Goal: Task Accomplishment & Management: Use online tool/utility

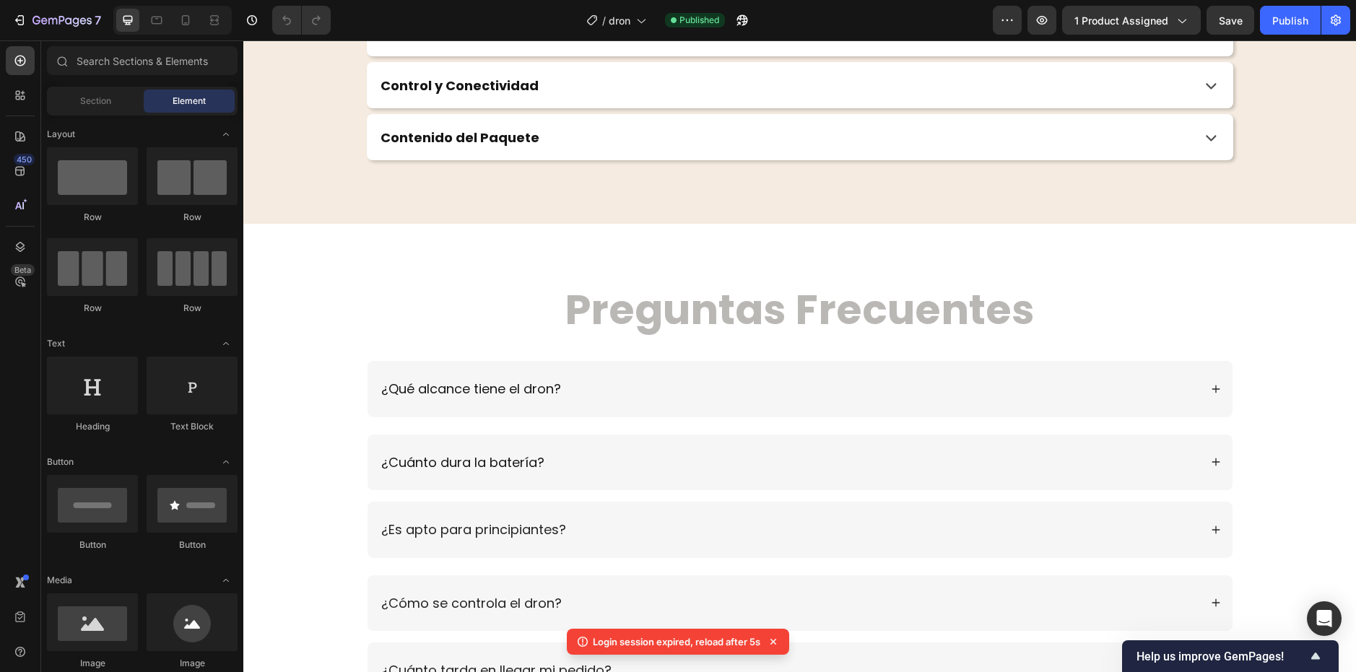
scroll to position [3972, 0]
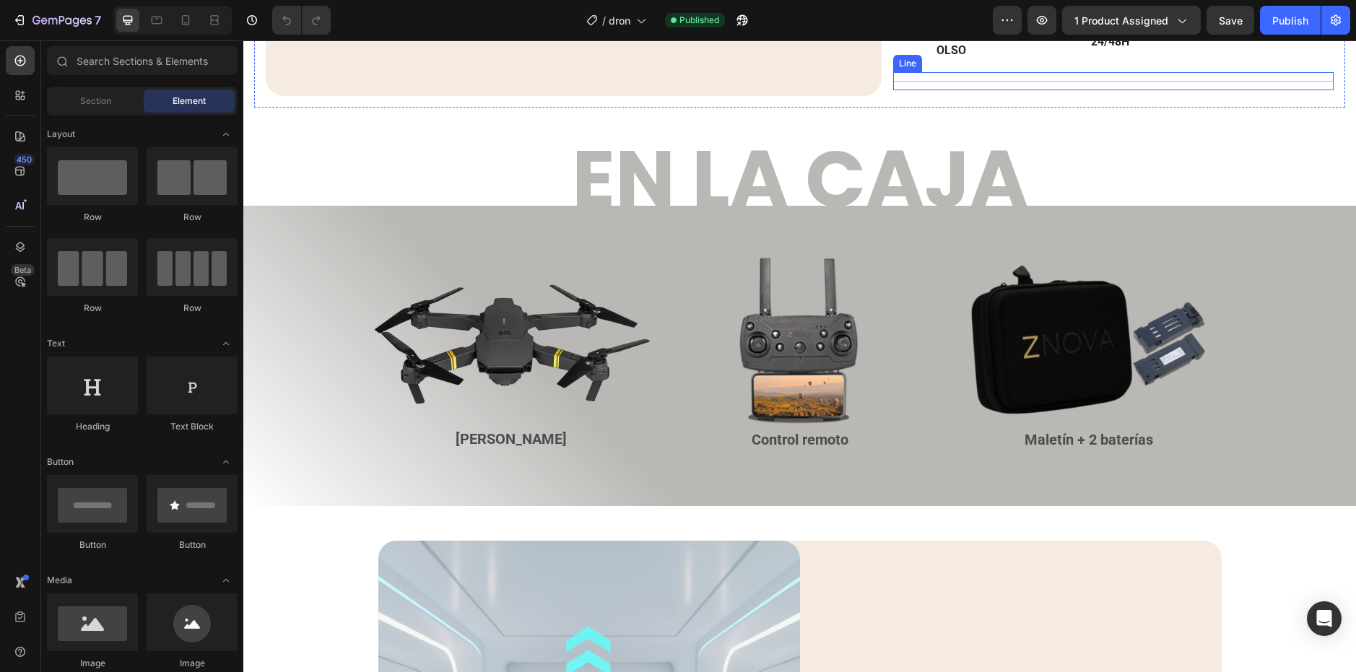
scroll to position [722, 0]
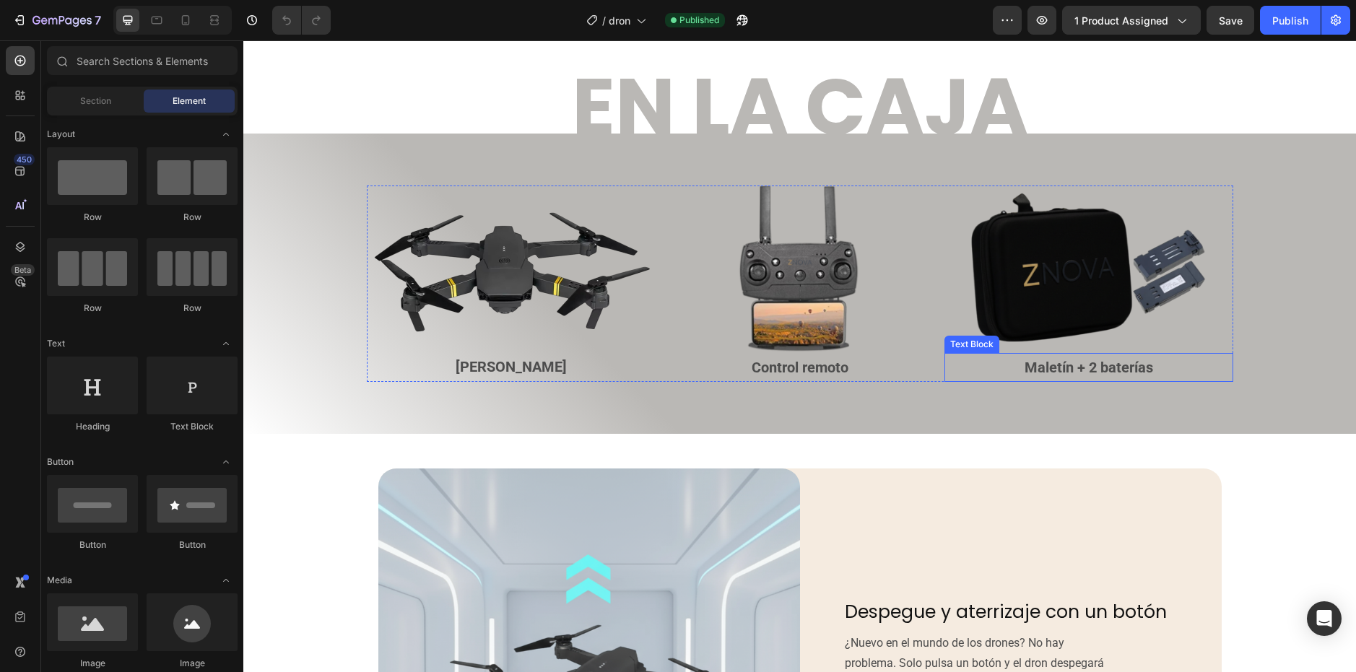
click at [1154, 370] on p "Maletín + 2 baterías" at bounding box center [1089, 368] width 286 height 26
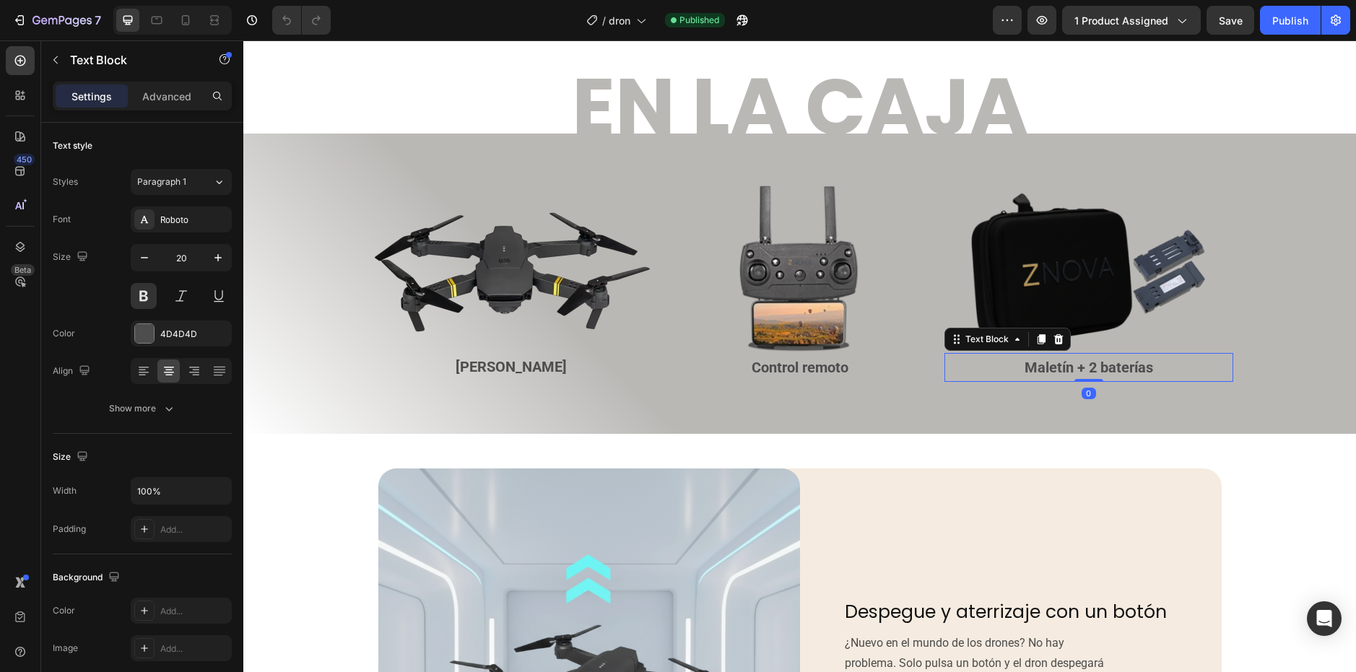
click at [1154, 370] on p "Maletín + 2 baterías" at bounding box center [1089, 368] width 286 height 26
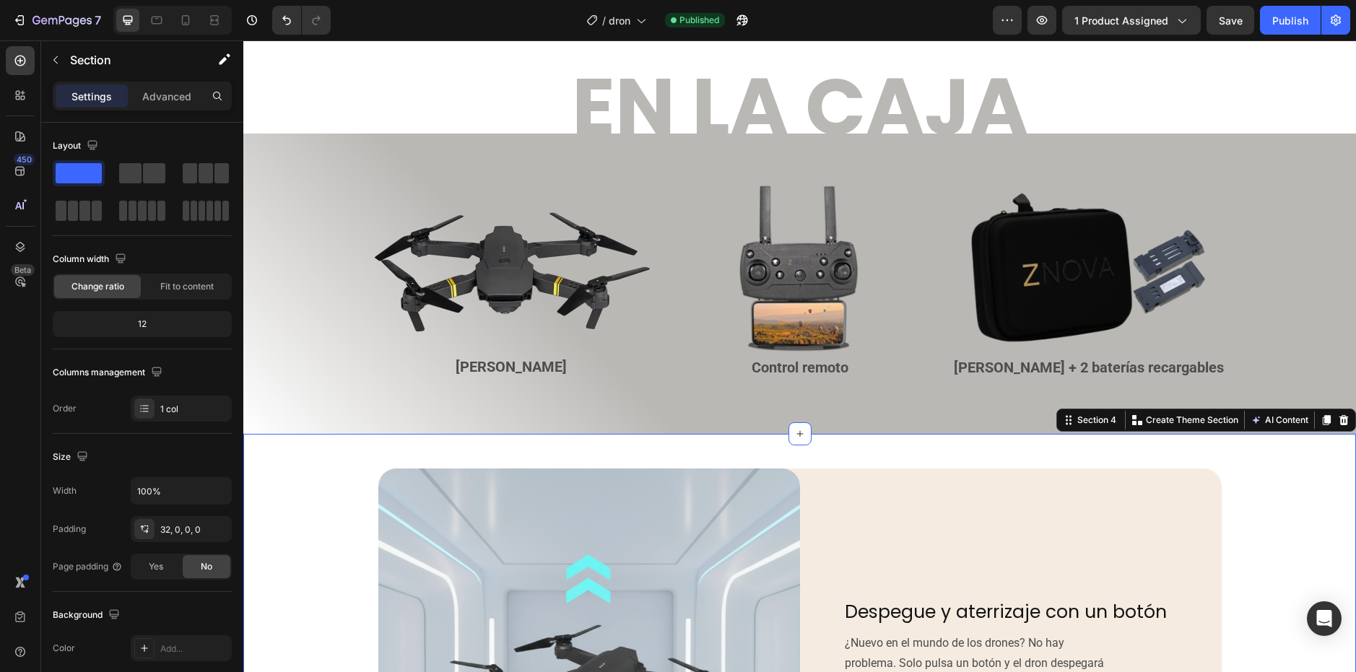
click at [1228, 11] on button "Save" at bounding box center [1231, 20] width 48 height 29
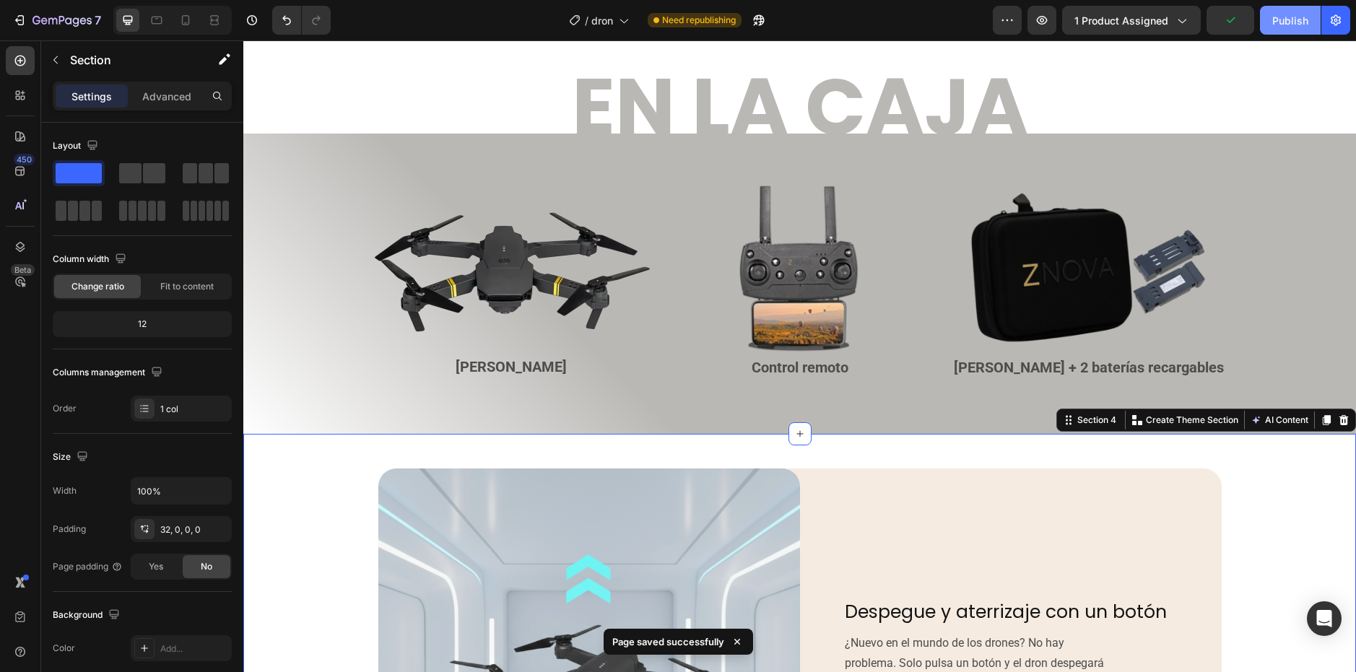
drag, startPoint x: 1280, startPoint y: 17, endPoint x: 961, endPoint y: 110, distance: 332.5
click at [1280, 17] on div "Publish" at bounding box center [1291, 20] width 36 height 15
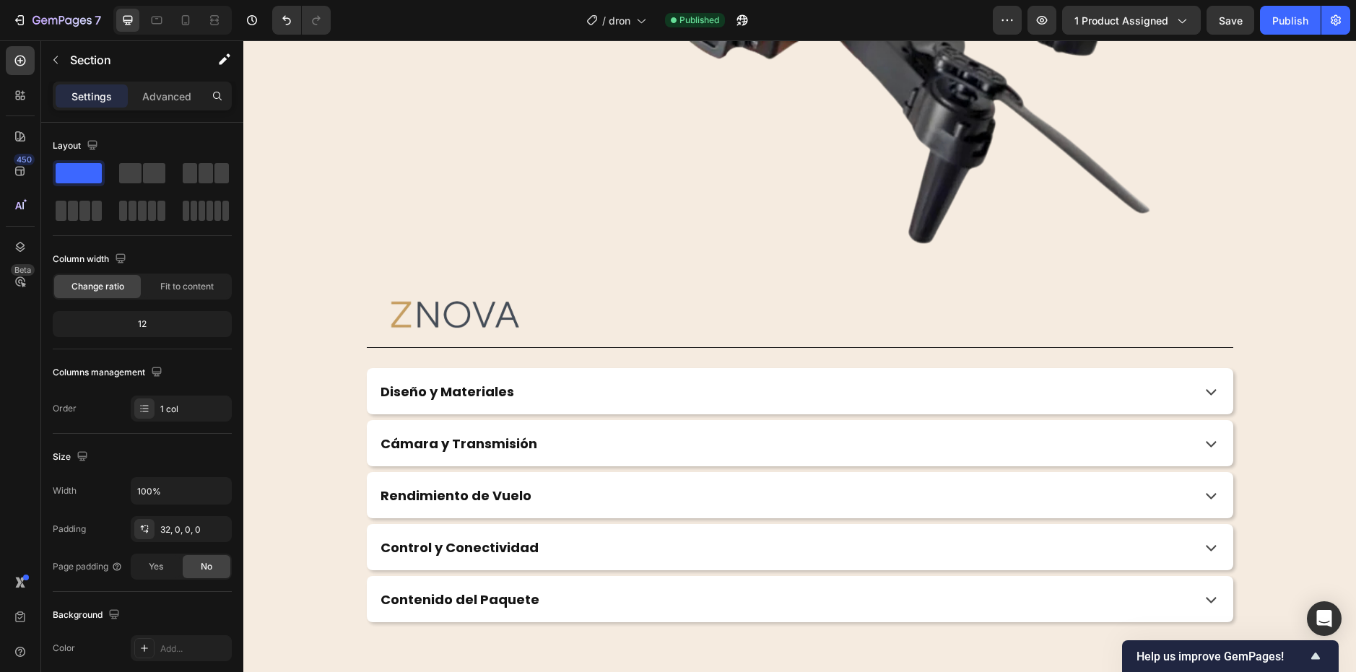
scroll to position [3467, 0]
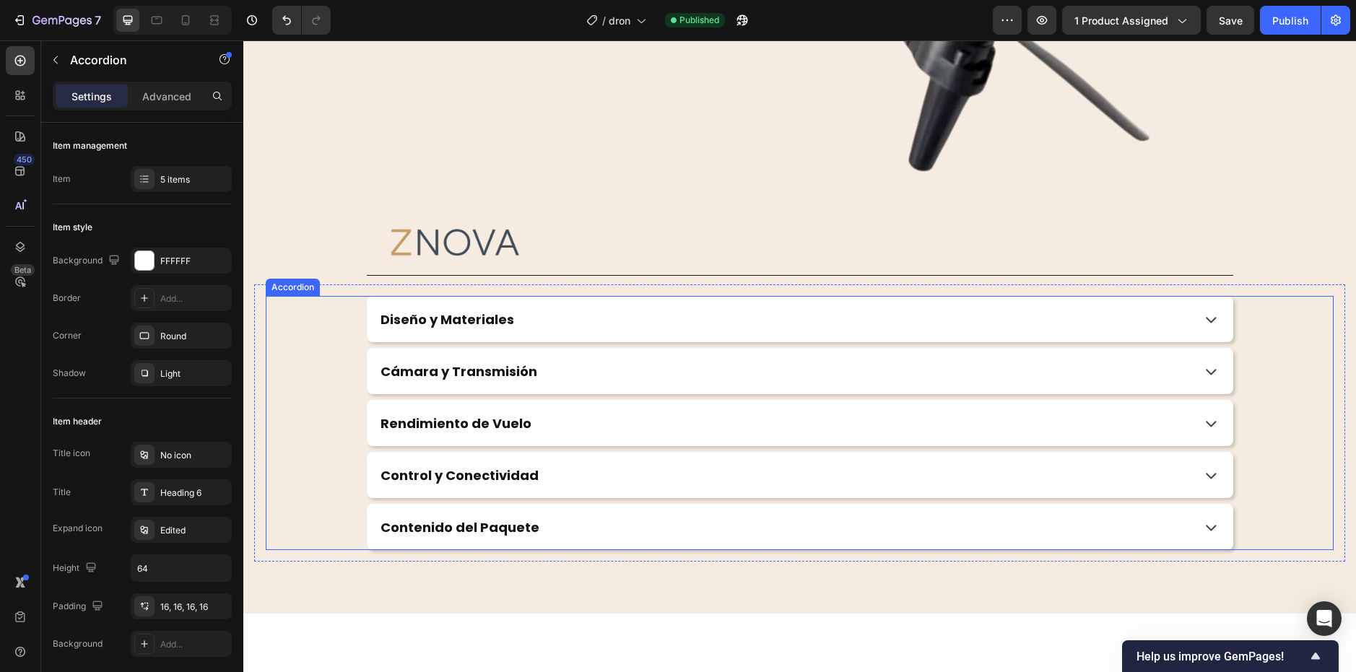
click at [524, 331] on div "Diseño y Materiales" at bounding box center [800, 319] width 867 height 46
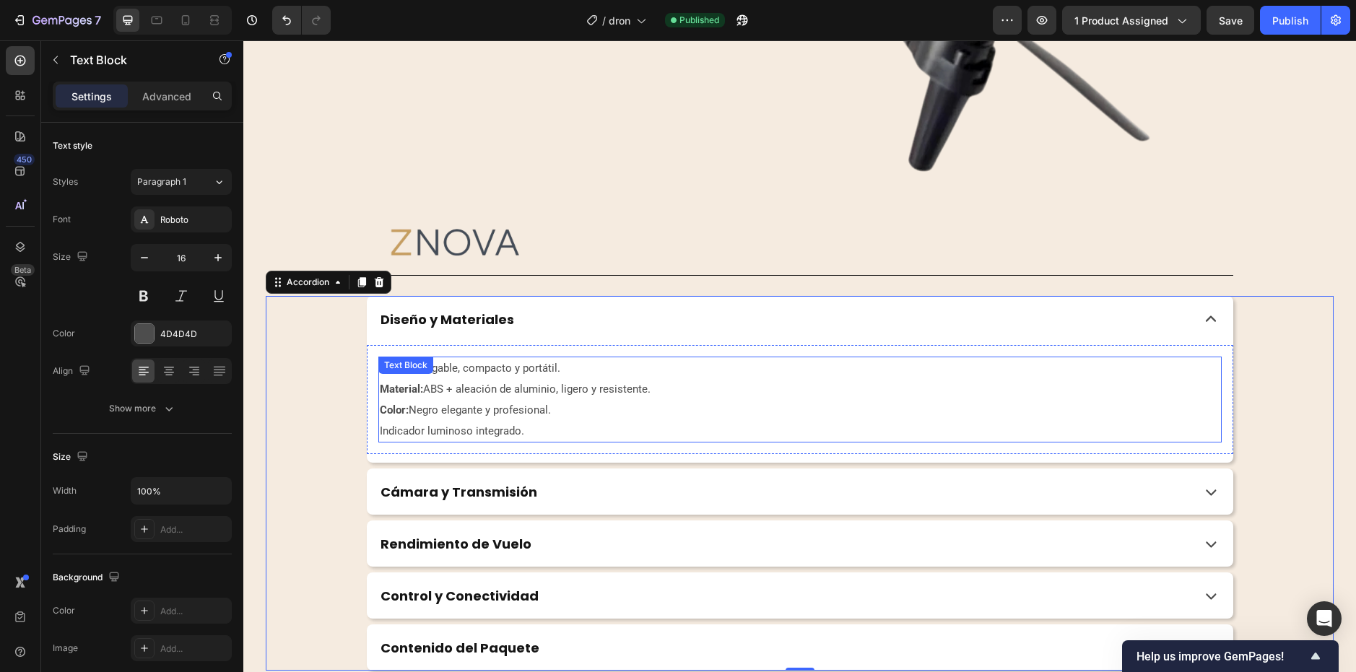
click at [529, 429] on p "Indicador luminoso integrado." at bounding box center [800, 431] width 841 height 21
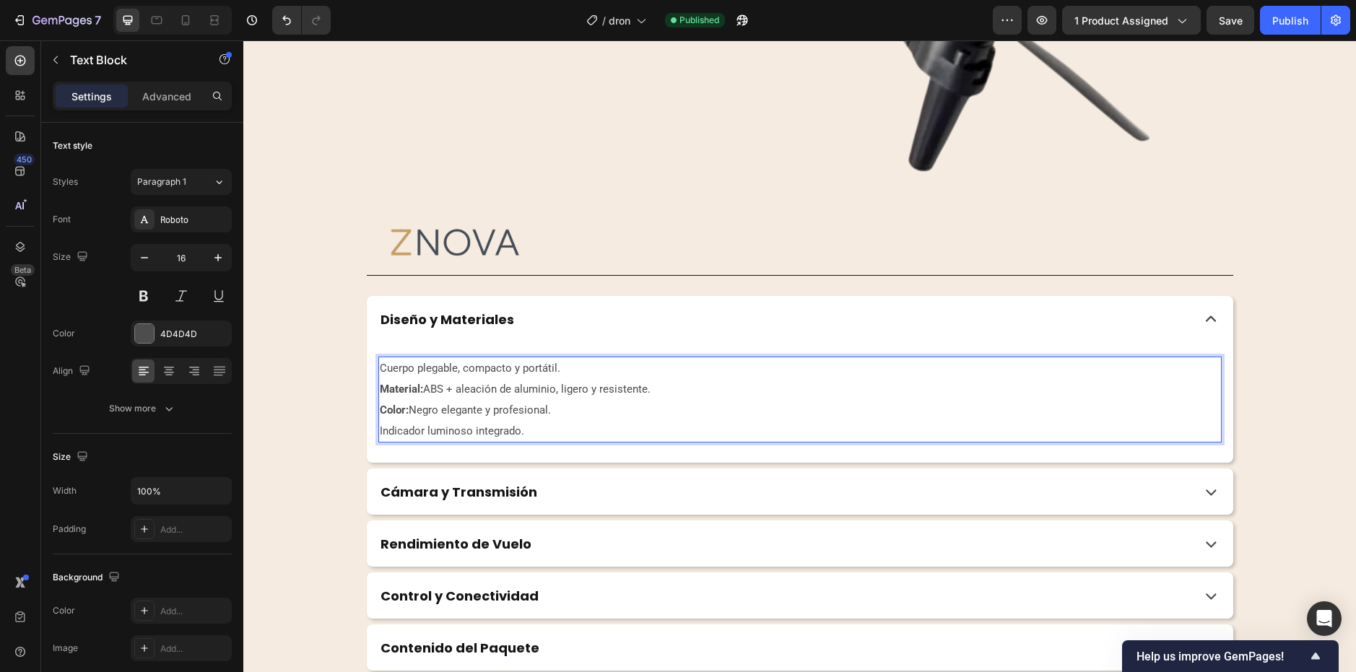
click at [529, 429] on p "Indicador luminoso integrado." at bounding box center [800, 431] width 841 height 21
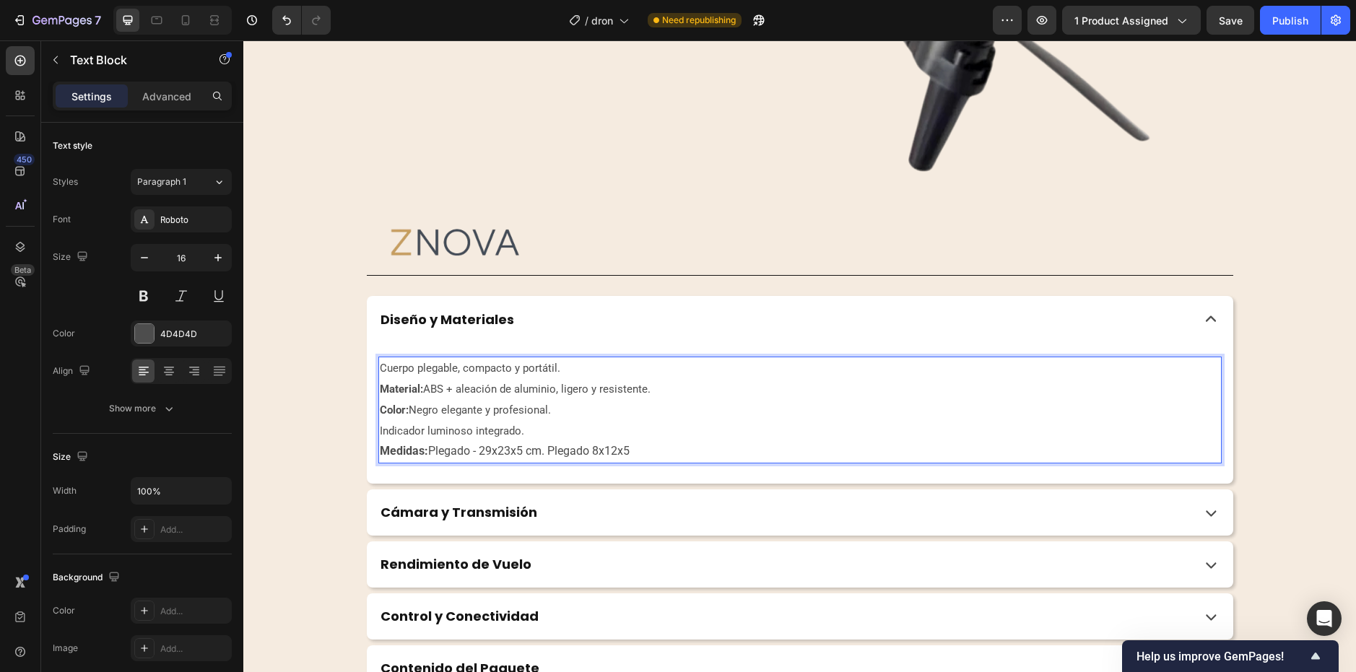
click at [432, 453] on p "Medidas: ⁠⁠⁠⁠⁠⁠⁠Plegado - 29x23x5 cm. Plegado 8x12x5" at bounding box center [800, 451] width 841 height 21
click at [700, 443] on p "Medidas: Desplegado - 29x23x5 cm. Plegado 8x12x5" at bounding box center [800, 451] width 841 height 21
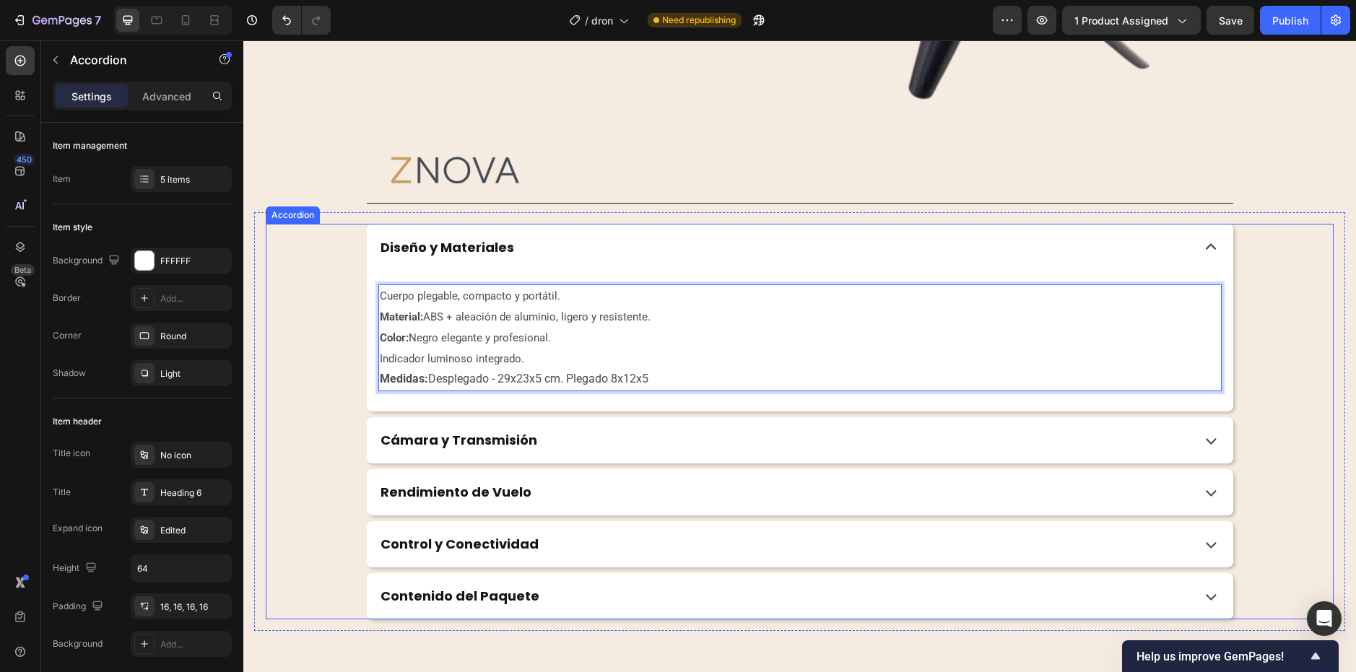
click at [980, 600] on div "Contenido del Paquete" at bounding box center [783, 596] width 810 height 21
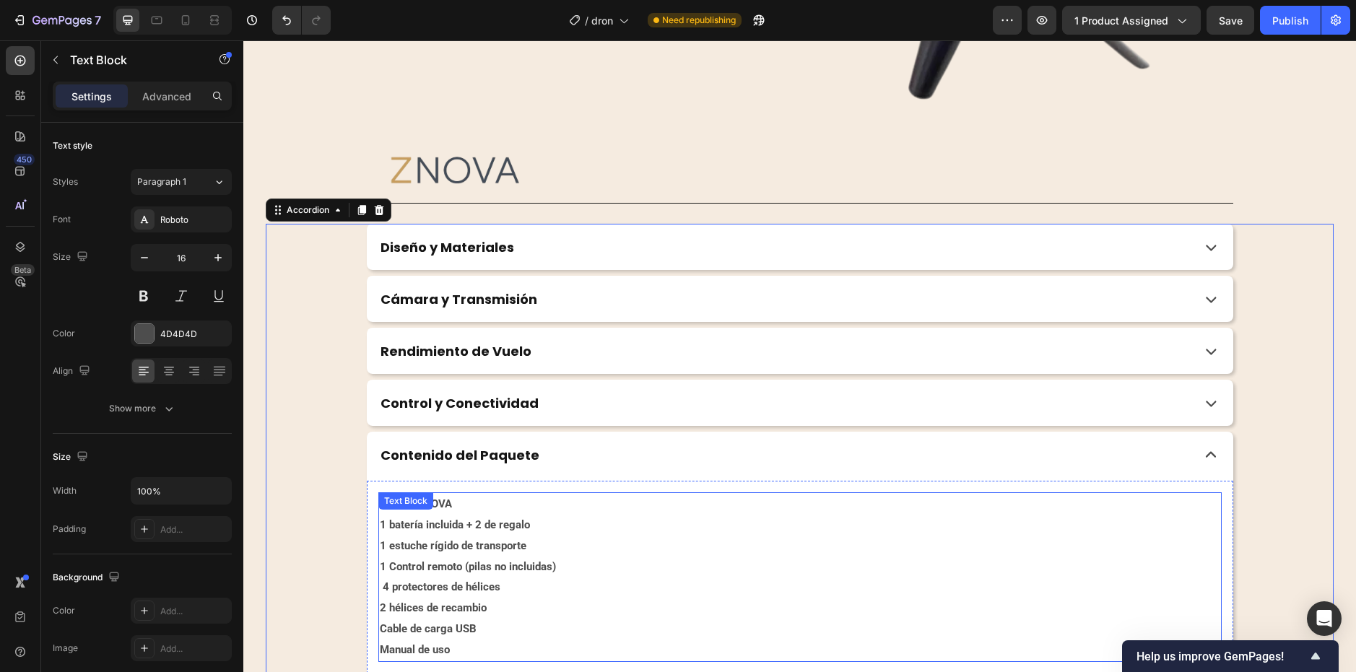
click at [423, 522] on strong "1 batería incluida + 2 de regalo" at bounding box center [455, 525] width 150 height 13
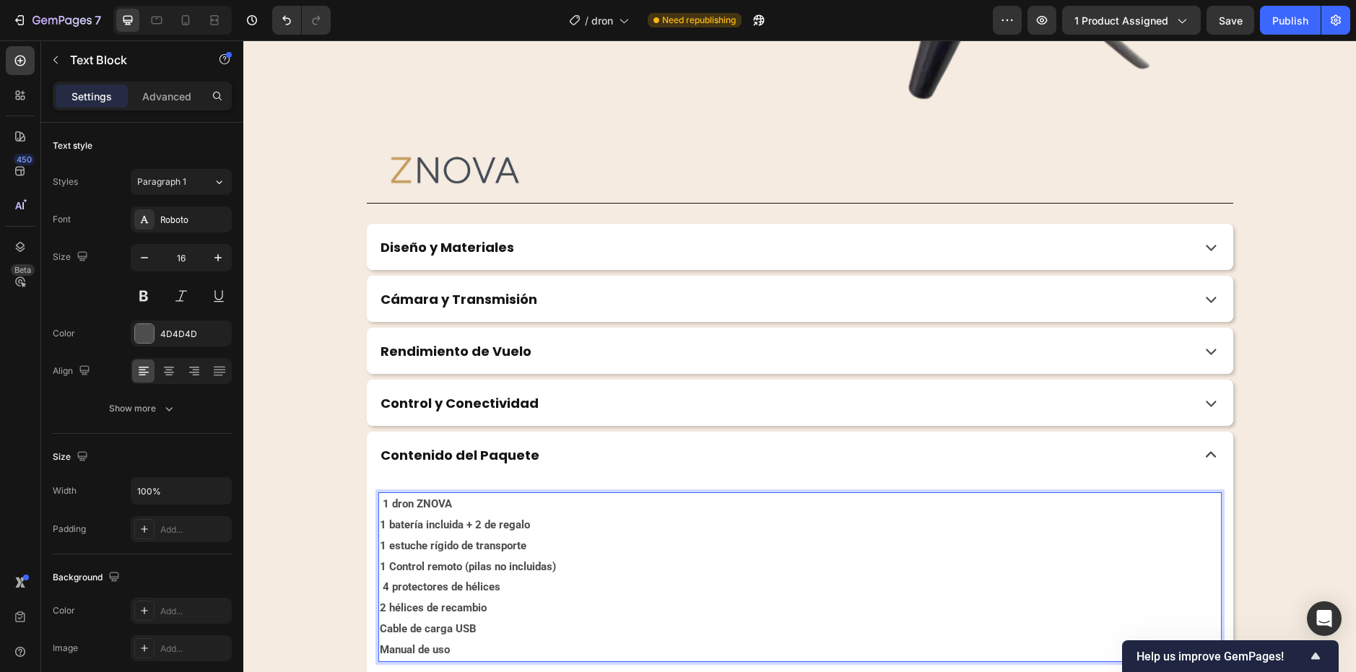
click at [422, 529] on strong "1 batería incluida + 2 de regalo" at bounding box center [455, 525] width 150 height 13
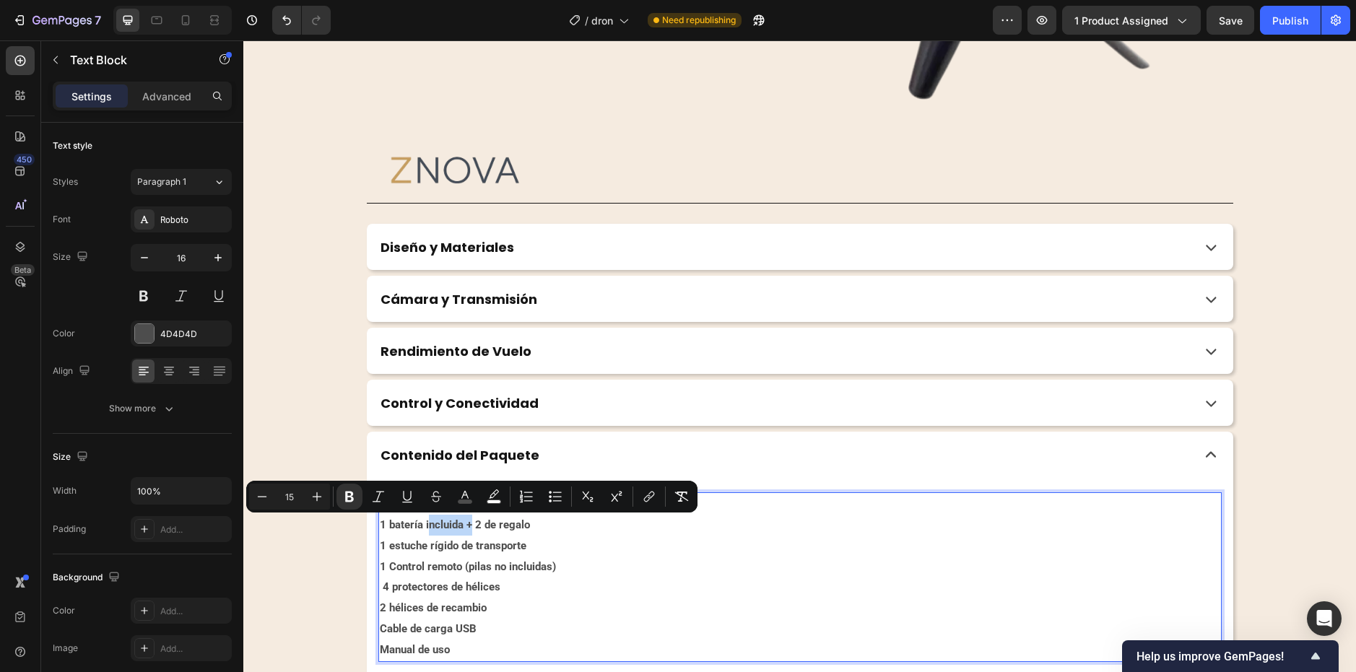
click at [422, 529] on strong "1 batería incluida + 2 de regalo" at bounding box center [455, 525] width 150 height 13
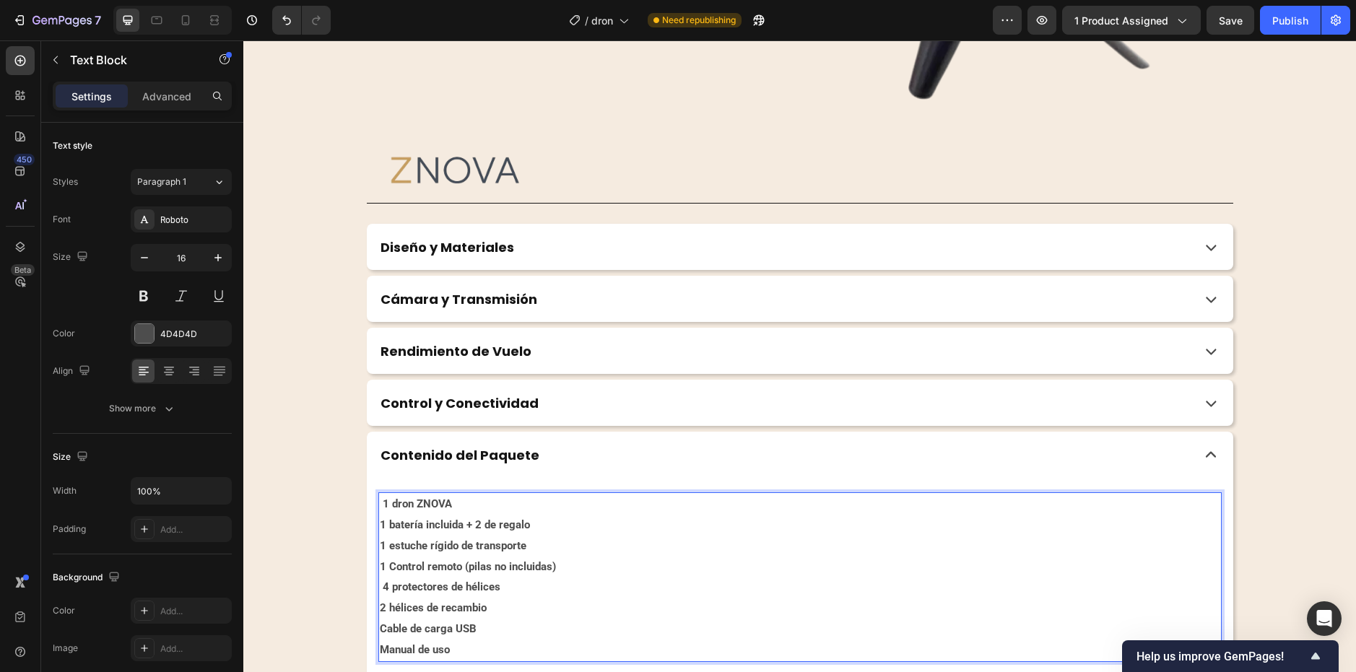
click at [534, 527] on p "1 dron ZNOVA 1 batería incluida + 2 de regalo 1 estuche rígido de transporte 1 …" at bounding box center [800, 577] width 841 height 166
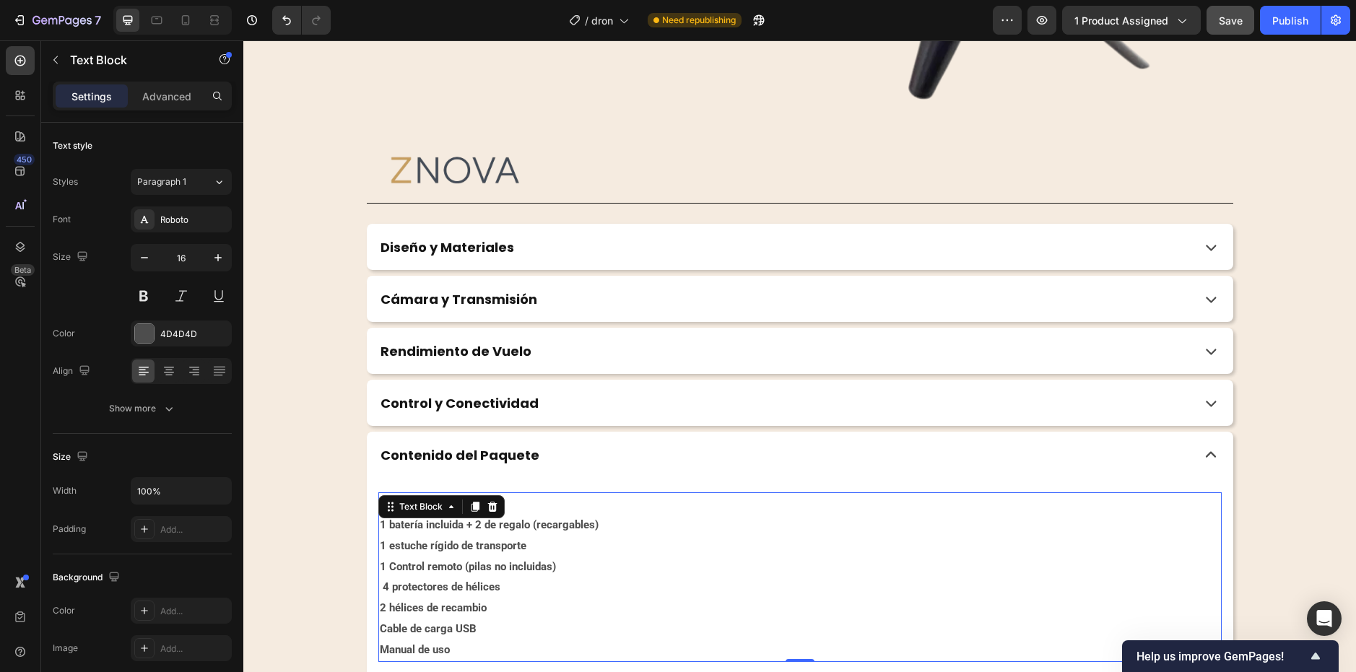
click at [1251, 25] on button "Save" at bounding box center [1231, 20] width 48 height 29
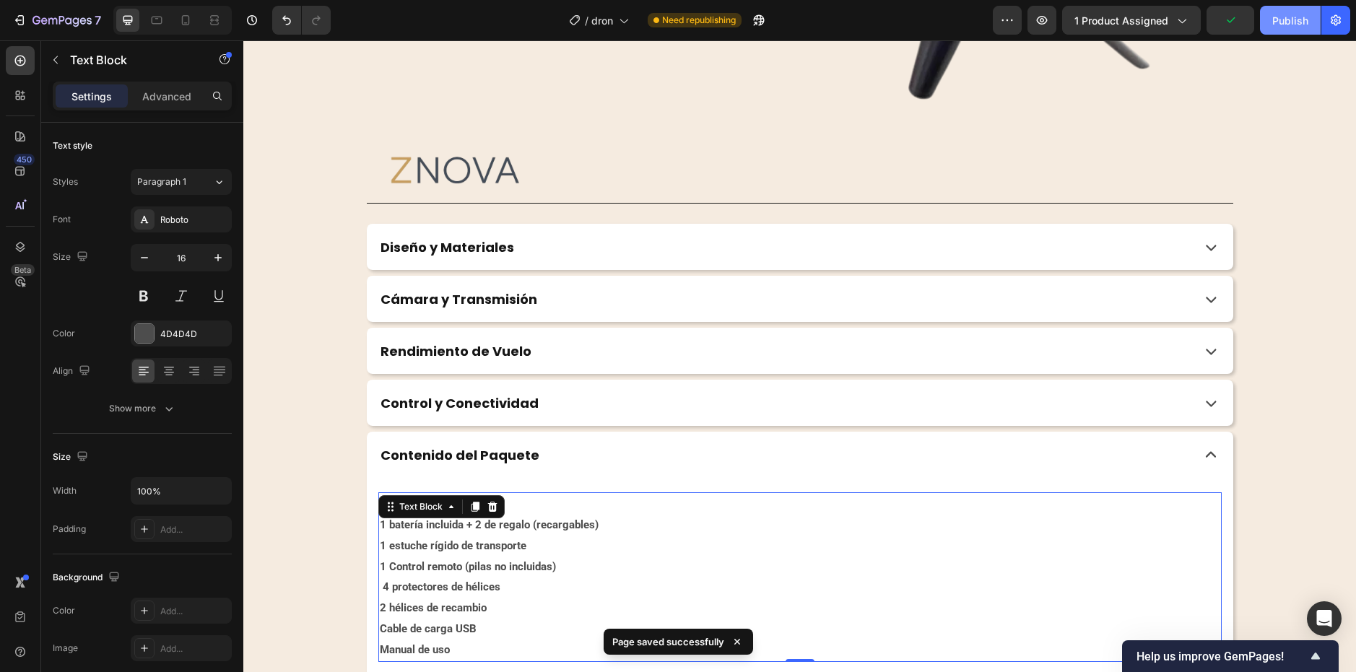
click at [1270, 23] on button "Publish" at bounding box center [1290, 20] width 61 height 29
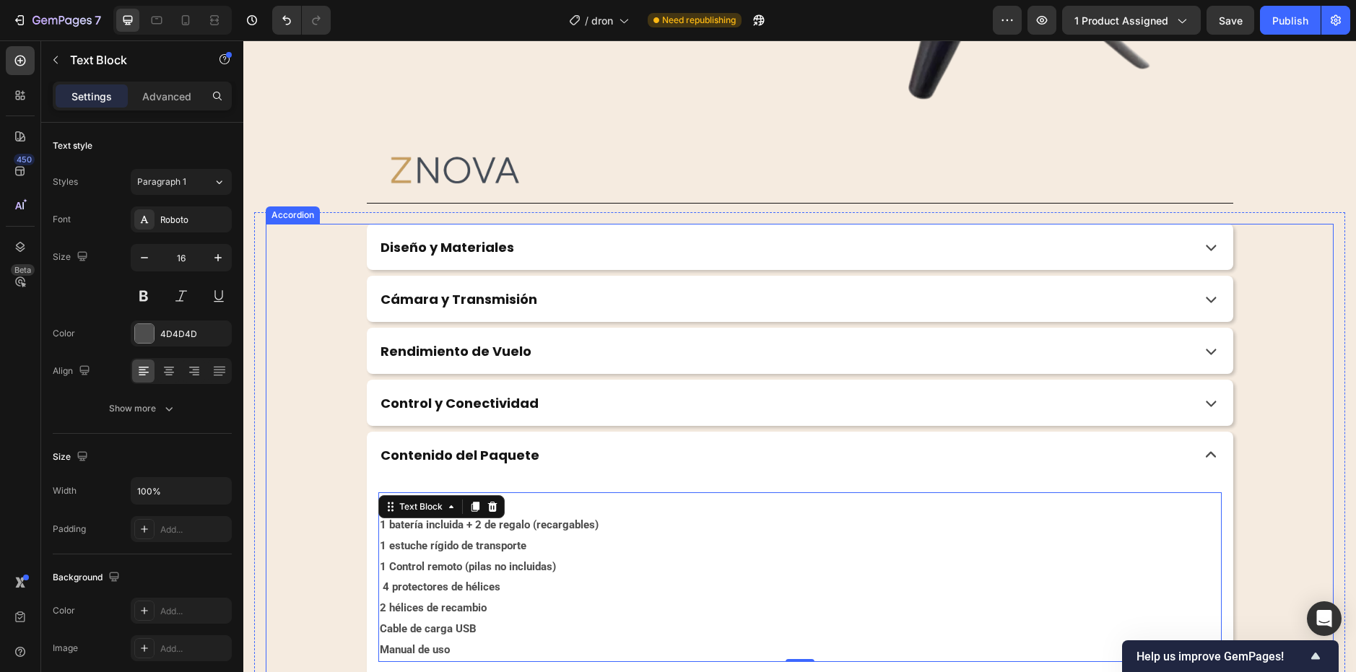
click at [1202, 447] on icon at bounding box center [1211, 455] width 22 height 22
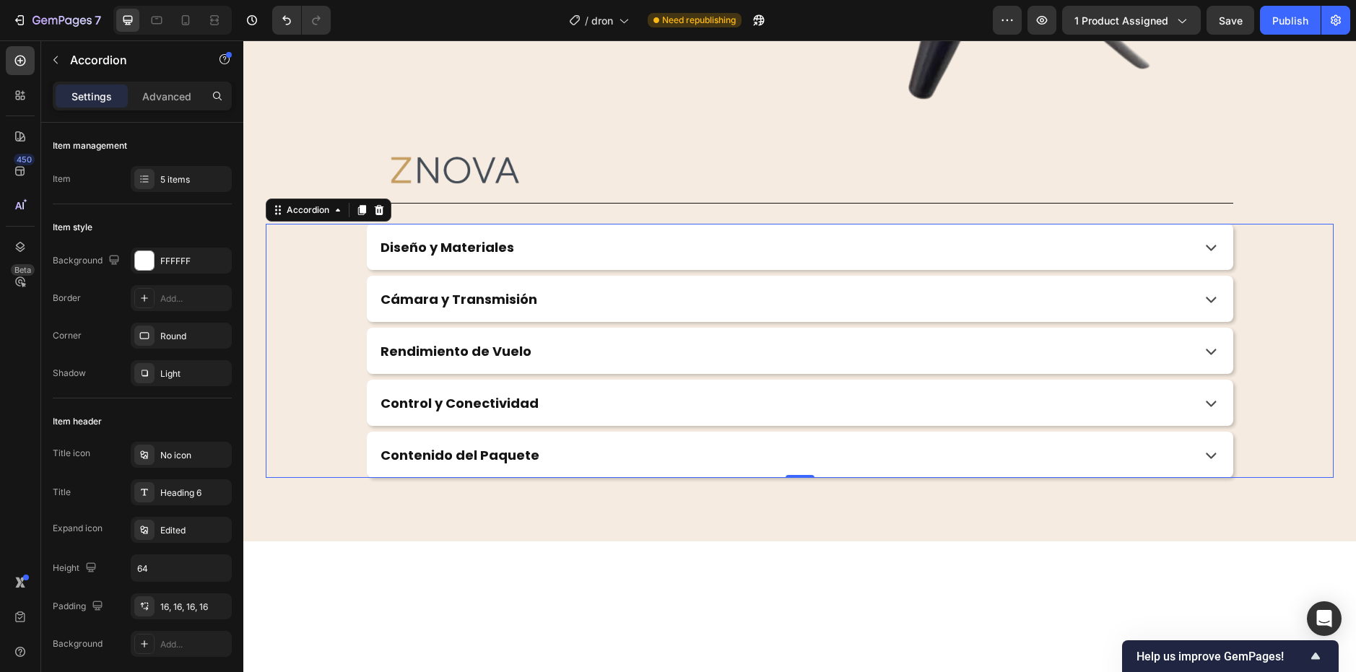
click at [571, 246] on div "Diseño y Materiales" at bounding box center [783, 247] width 810 height 21
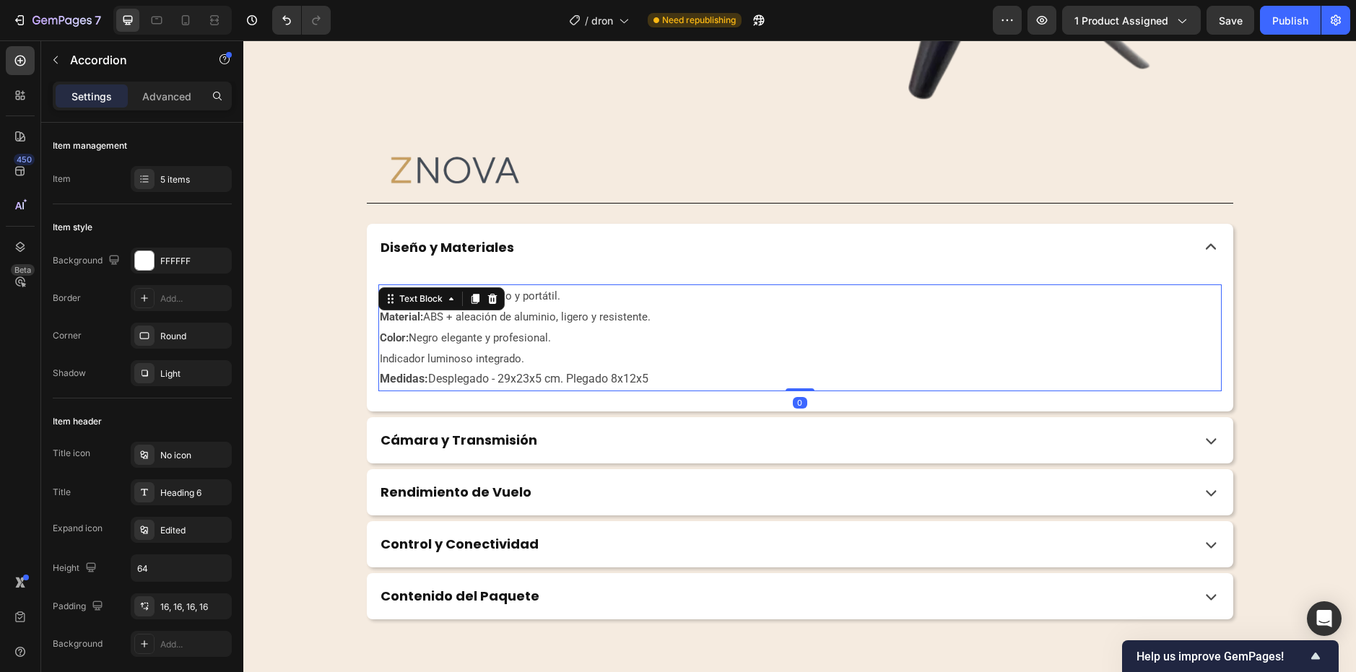
click at [436, 303] on div "Cuerpo plegable, compacto y portátil. Material: ABS + aleación de aluminio, lig…" at bounding box center [800, 338] width 844 height 107
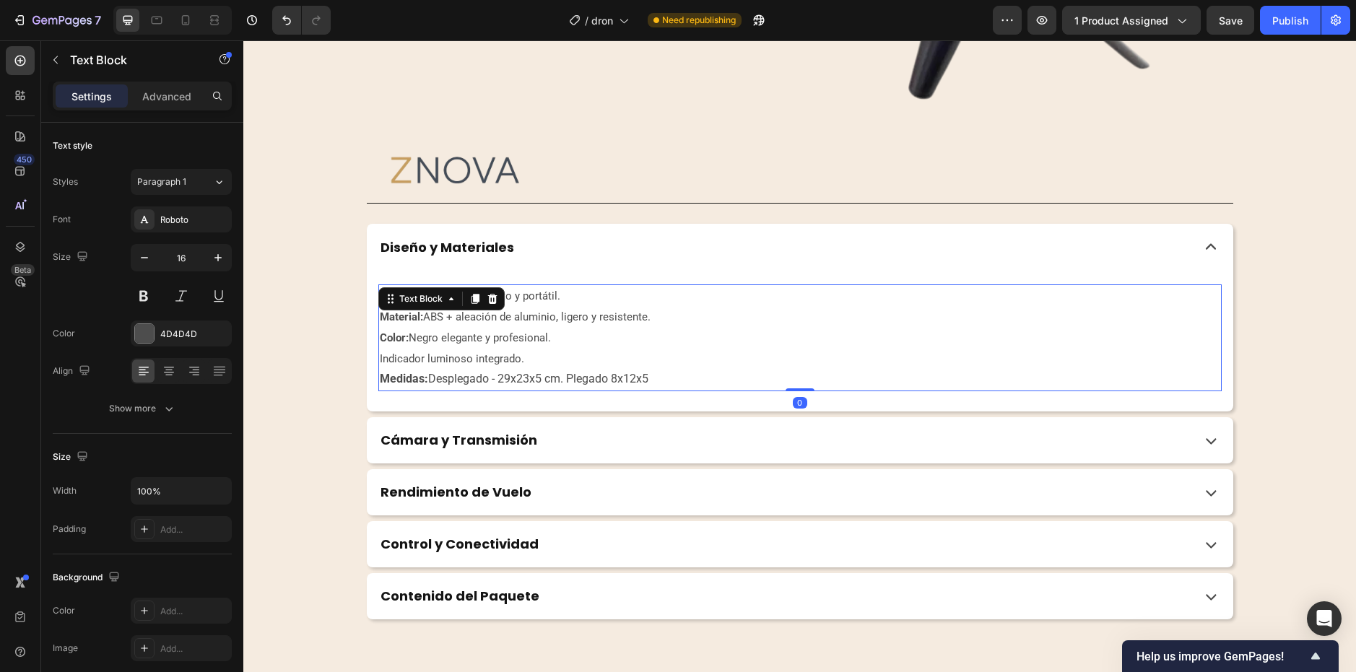
click at [599, 313] on span "Material: ABS + aleación de aluminio, ligero y resistente." at bounding box center [515, 317] width 271 height 13
click at [380, 295] on span "Cuerpo plegable, compacto y portátil." at bounding box center [470, 296] width 181 height 13
click at [398, 313] on strong "Material:" at bounding box center [401, 317] width 43 height 13
click at [575, 299] on p "Cuerpo plegable, compacto y portátil." at bounding box center [800, 296] width 841 height 21
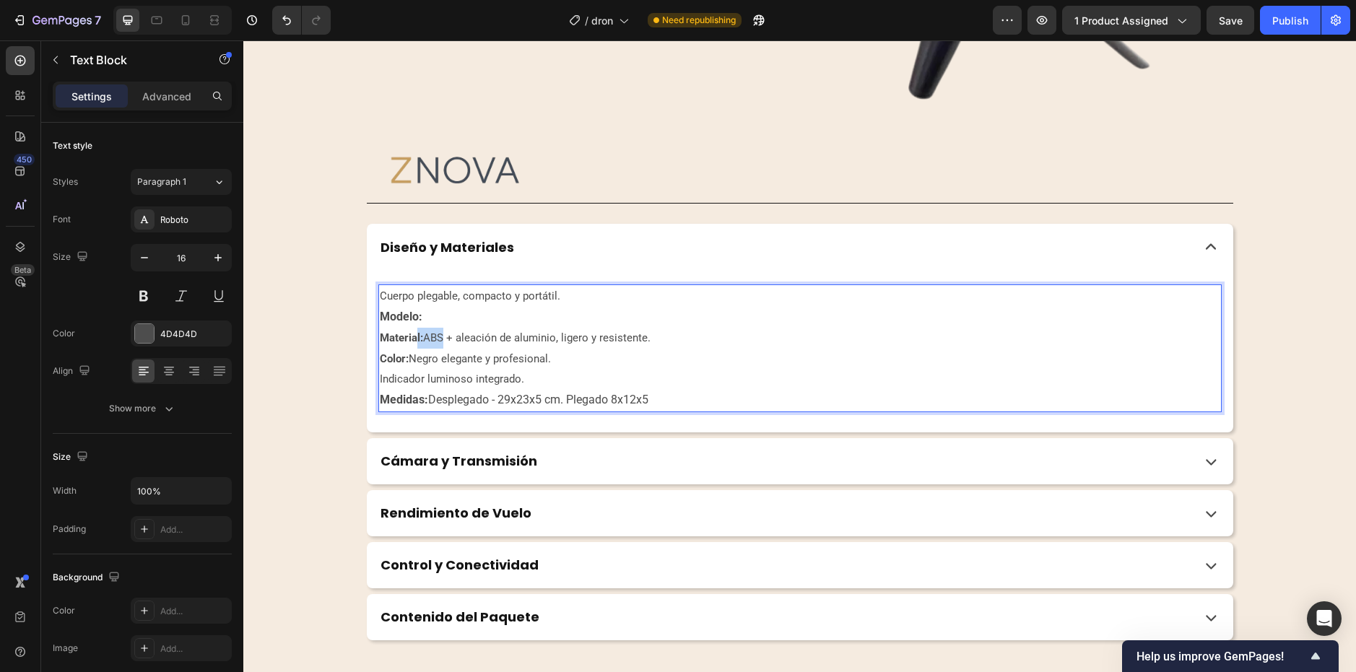
drag, startPoint x: 435, startPoint y: 338, endPoint x: 409, endPoint y: 339, distance: 25.3
click at [409, 339] on span "Material: ABS + aleación de aluminio, ligero y resistente." at bounding box center [515, 337] width 271 height 13
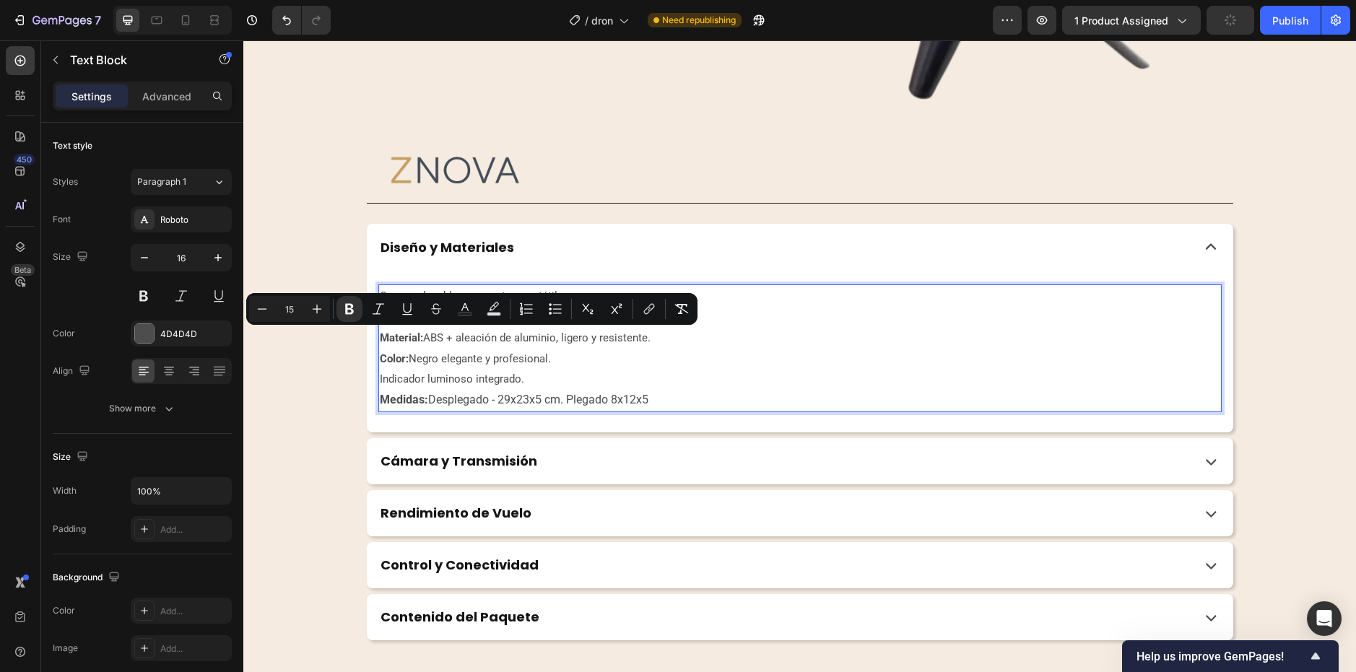
click at [463, 354] on span "Color: Negro elegante y profesional." at bounding box center [465, 358] width 171 height 13
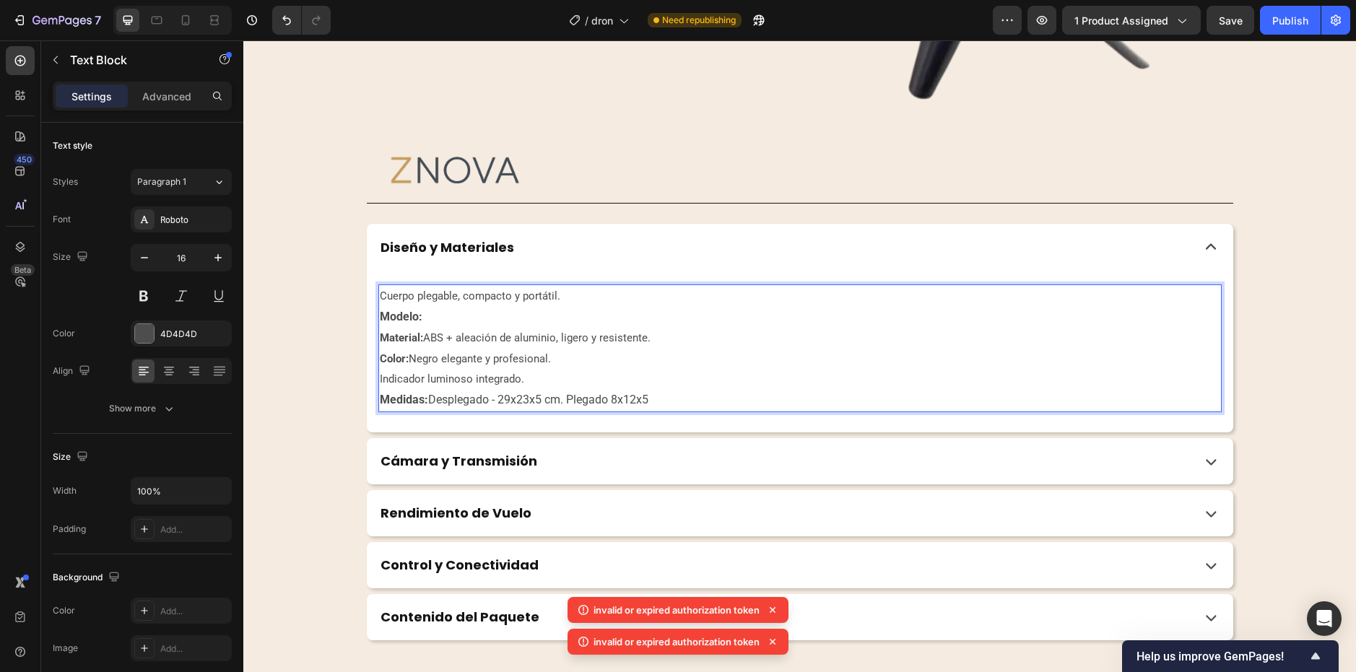
drag, startPoint x: 433, startPoint y: 322, endPoint x: 376, endPoint y: 312, distance: 57.2
click at [380, 312] on p "Modelo:" at bounding box center [800, 317] width 841 height 21
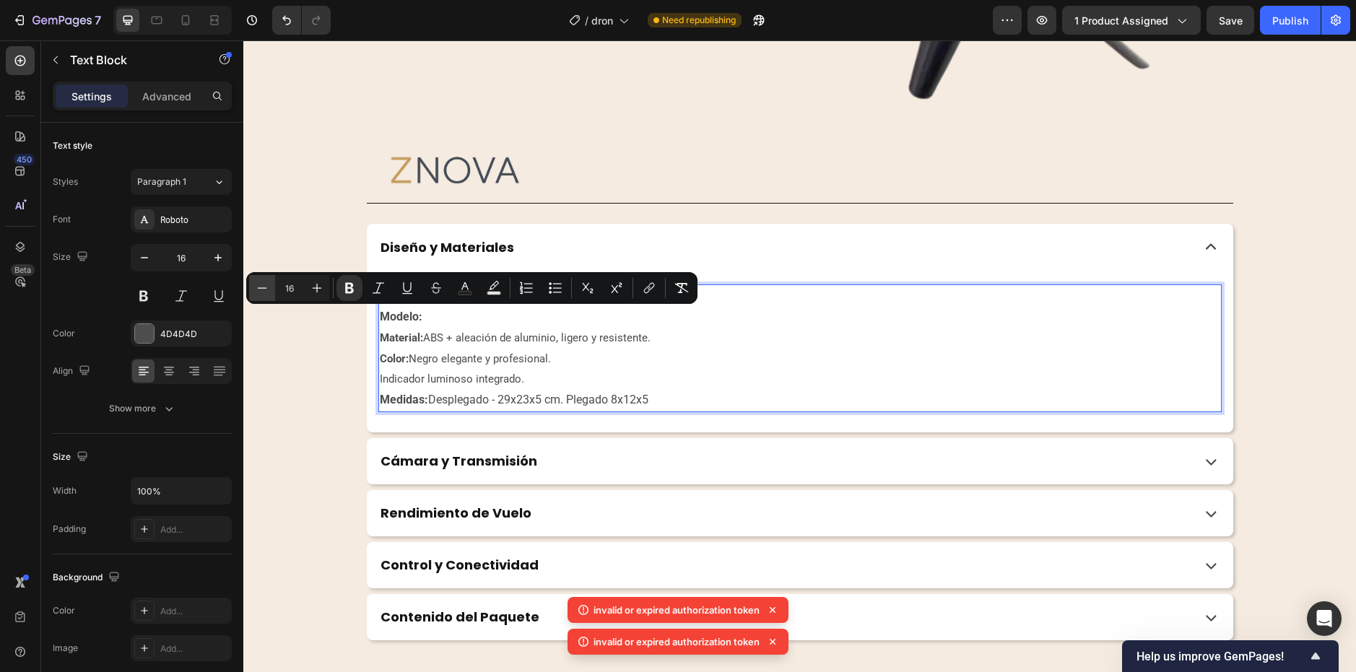
click at [261, 285] on icon "Editor contextual toolbar" at bounding box center [262, 288] width 14 height 14
type input "15"
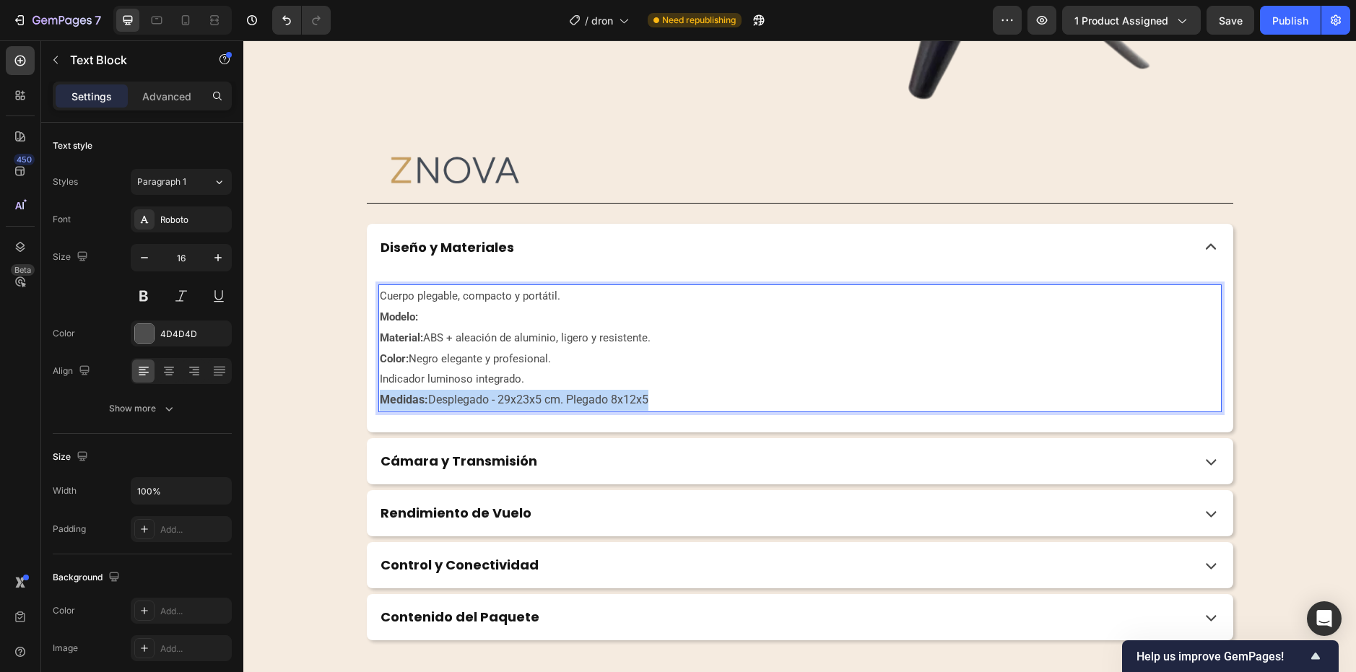
drag, startPoint x: 647, startPoint y: 397, endPoint x: 376, endPoint y: 399, distance: 270.8
click at [380, 399] on p "Medidas: Desplegado - 29x23x5 cm. Plegado 8x12x5" at bounding box center [800, 400] width 841 height 21
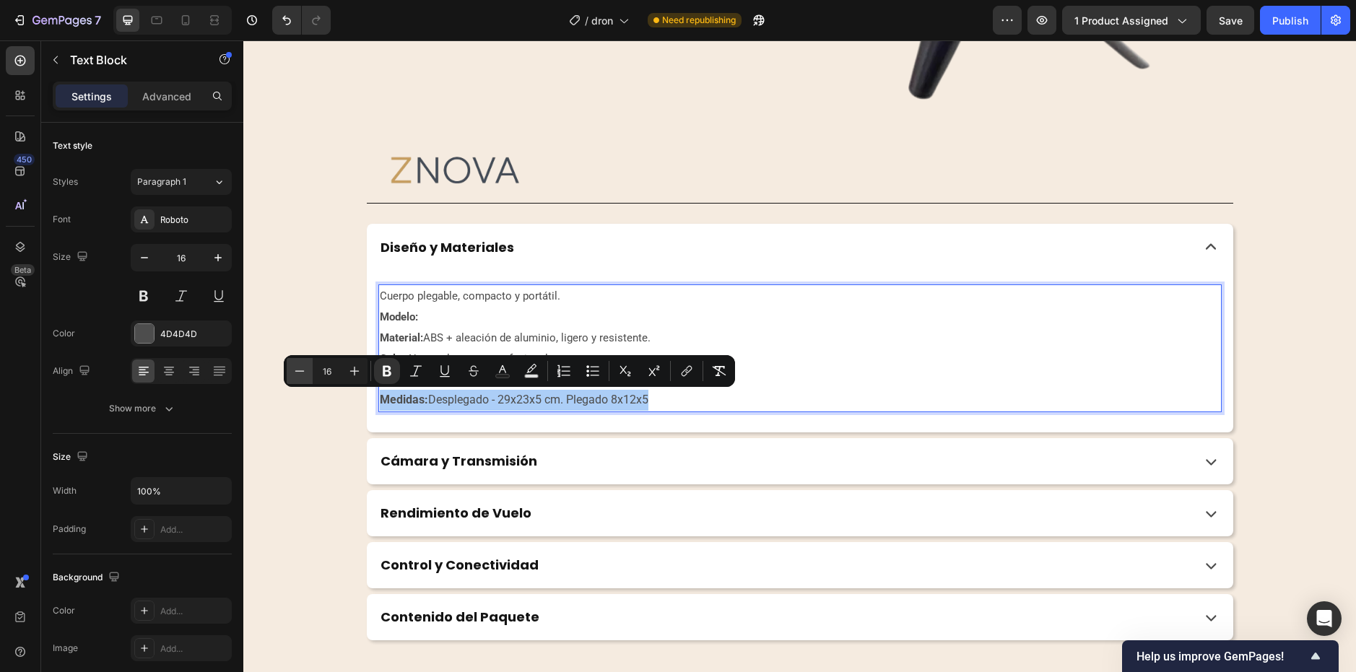
click at [298, 373] on icon "Editor contextual toolbar" at bounding box center [299, 371] width 14 height 14
type input "15"
click at [702, 315] on p "Modelo:" at bounding box center [800, 317] width 841 height 21
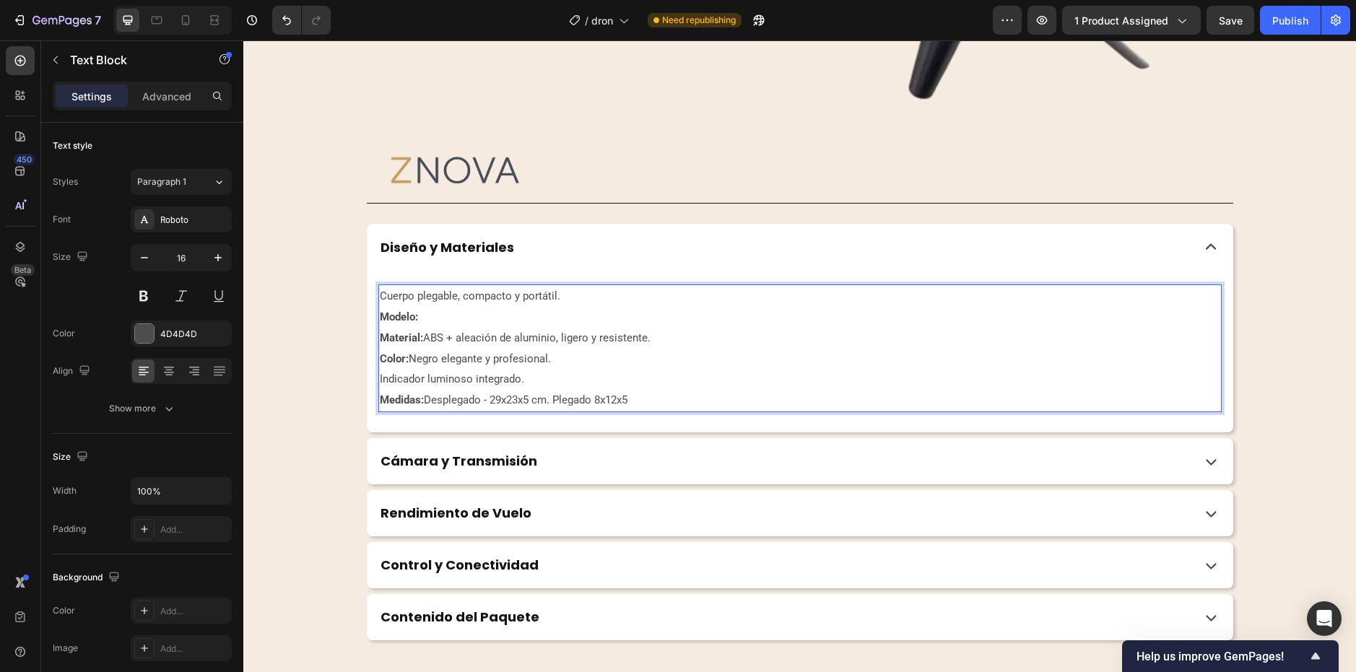
click at [430, 313] on p "Modelo:" at bounding box center [800, 317] width 841 height 21
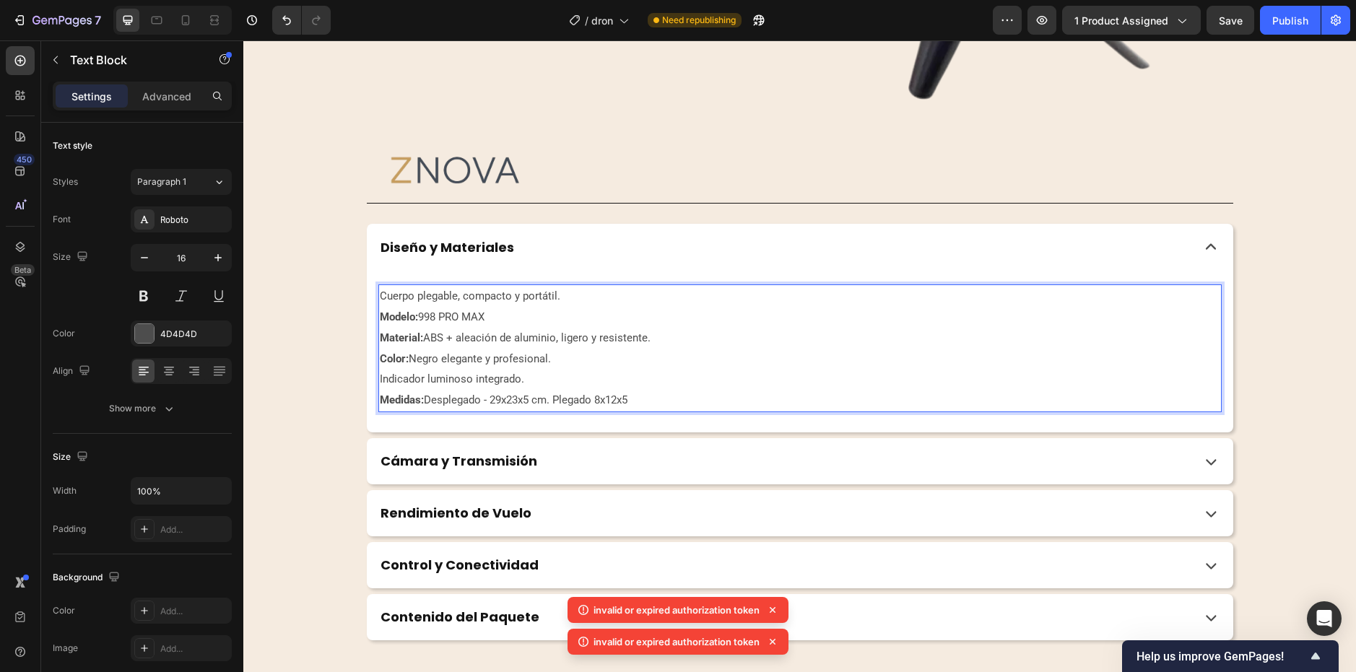
click at [531, 322] on p "Modelo: ⁠⁠⁠⁠⁠⁠⁠998 PRO MAX" at bounding box center [800, 317] width 841 height 21
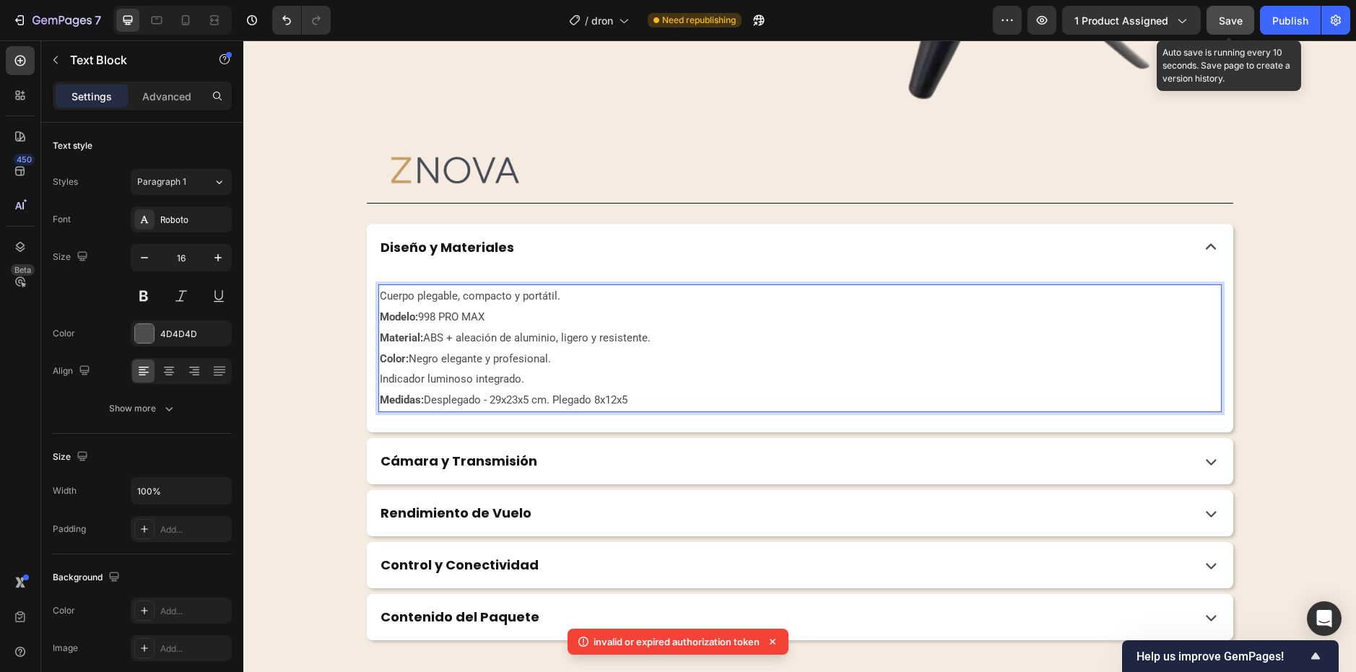
click at [1229, 8] on button "Save" at bounding box center [1231, 20] width 48 height 29
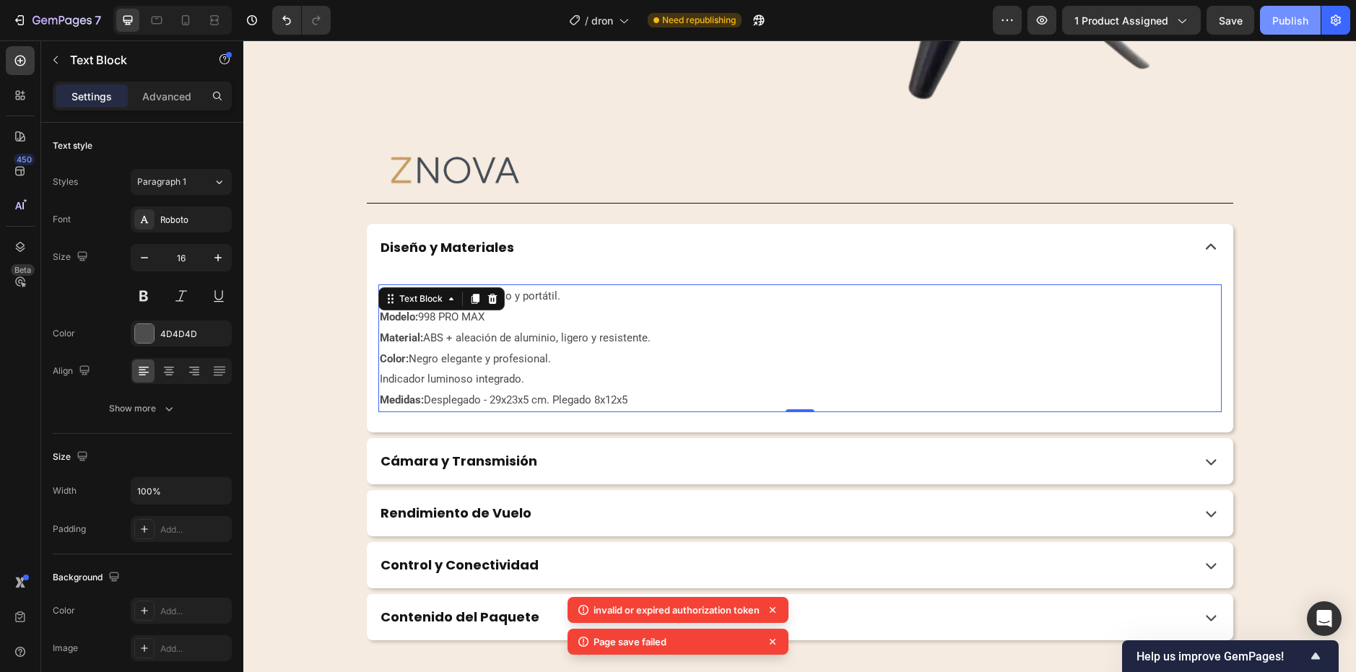
click at [1278, 24] on div "Publish" at bounding box center [1291, 20] width 36 height 15
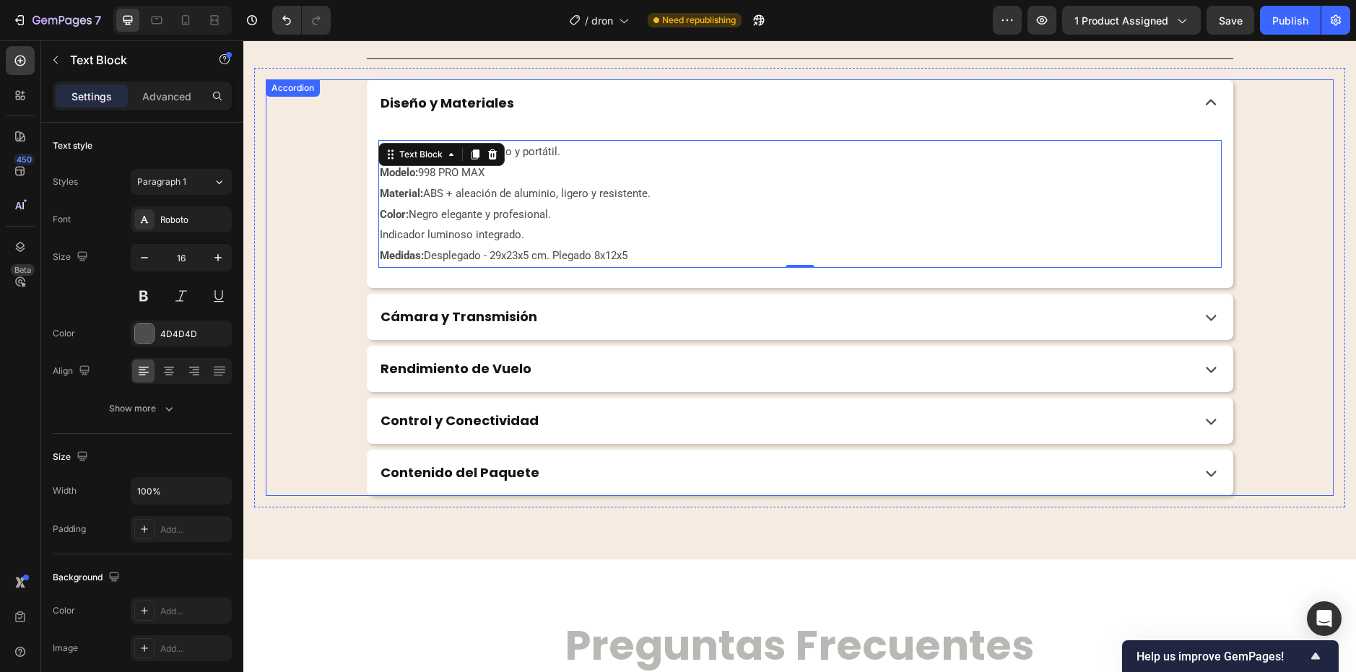
scroll to position [3611, 0]
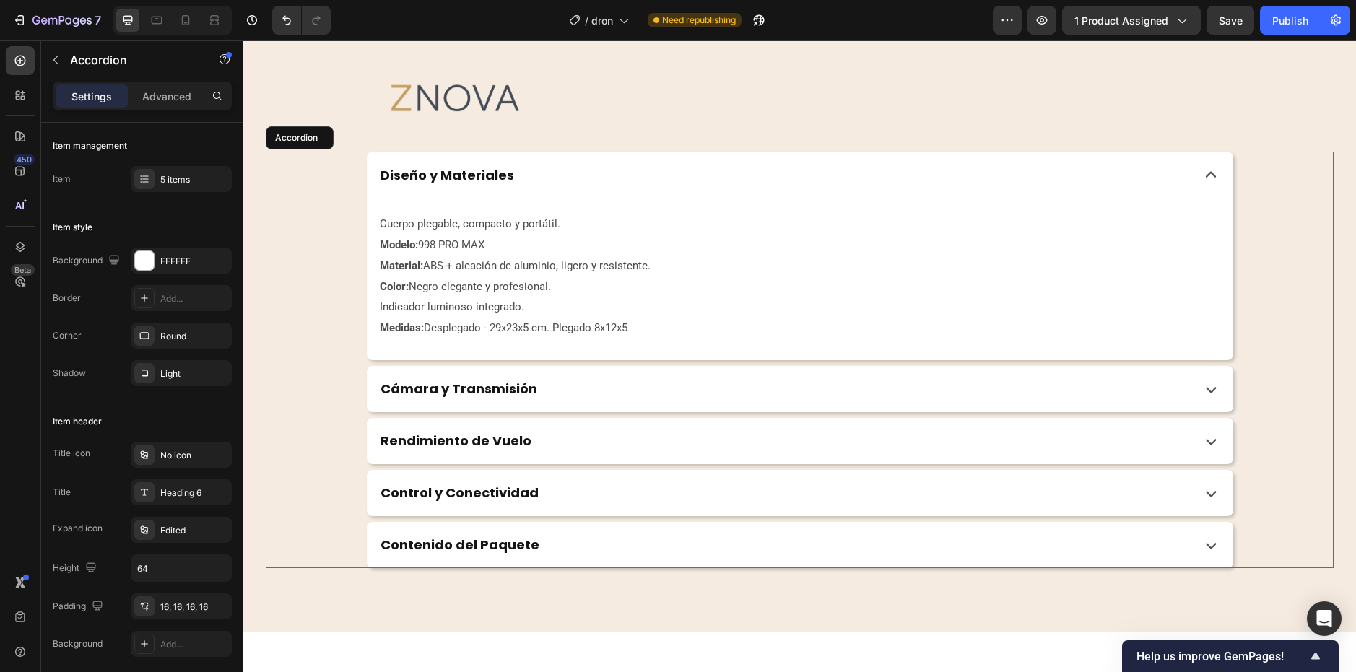
click at [1289, 253] on div "Diseño y Materiales Cuerpo plegable, compacto y portátil. Modelo: ⁠⁠⁠⁠⁠⁠⁠998 PR…" at bounding box center [799, 256] width 1067 height 209
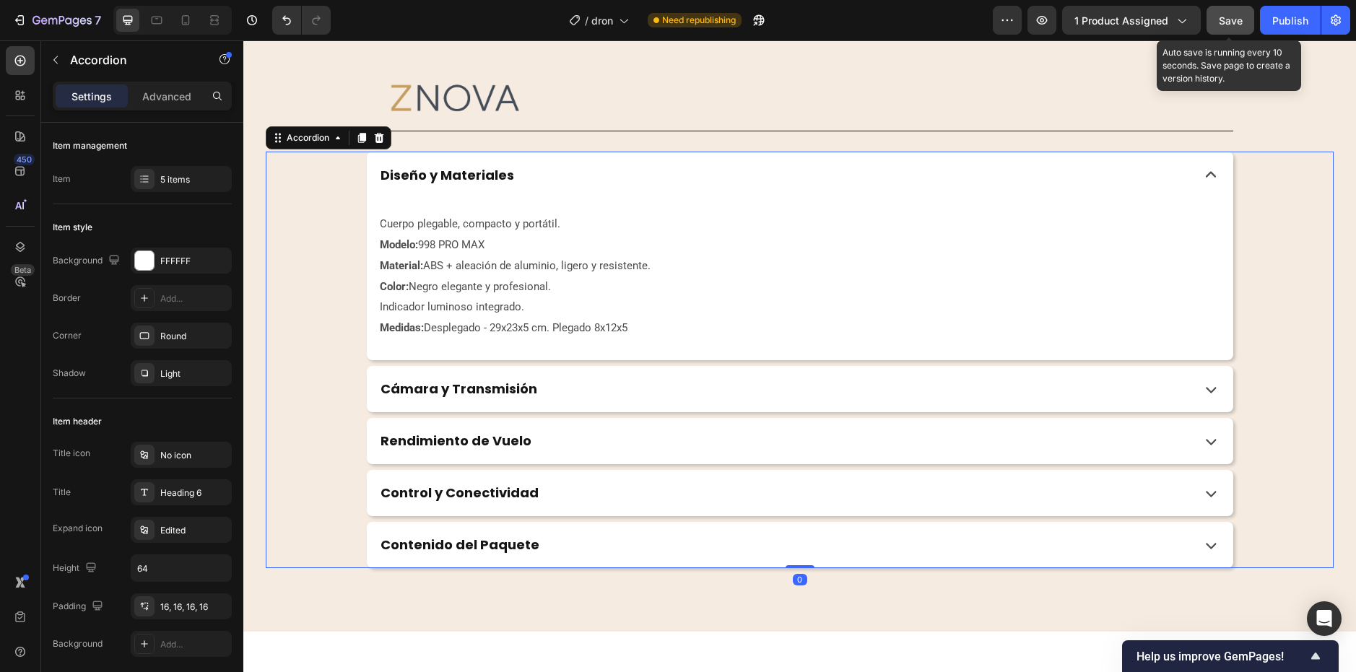
click at [1223, 21] on span "Save" at bounding box center [1231, 20] width 24 height 12
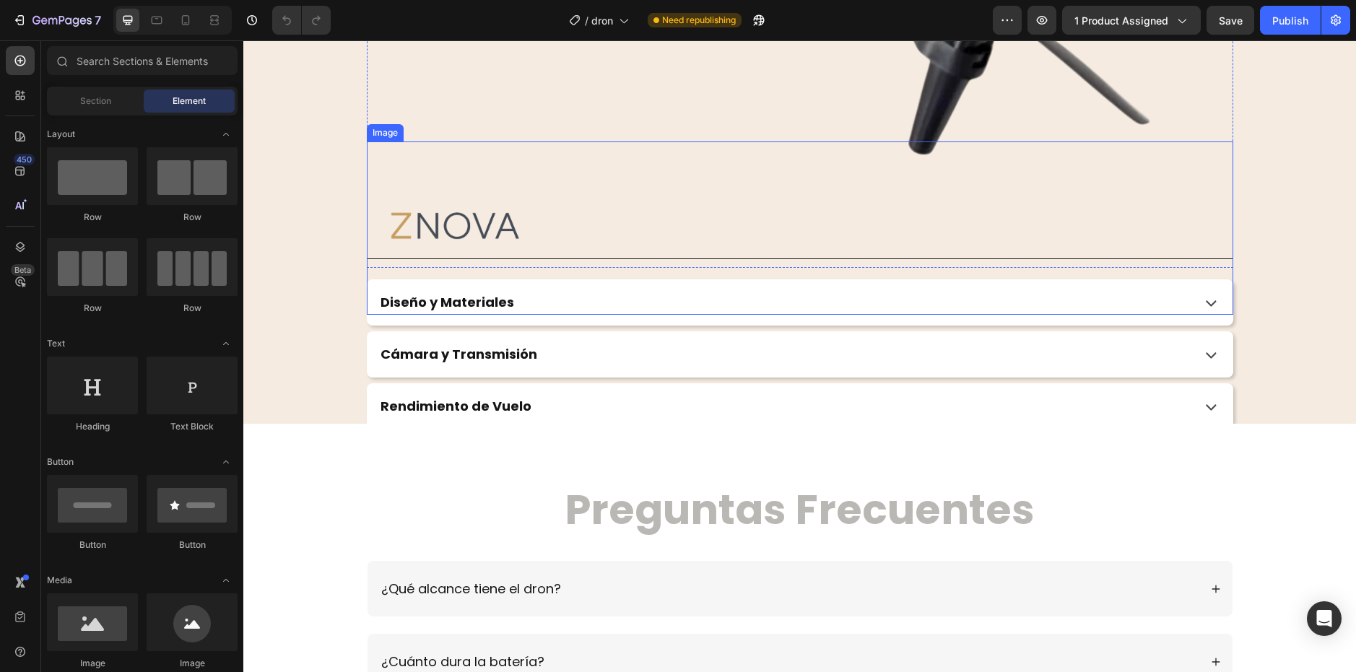
scroll to position [3539, 0]
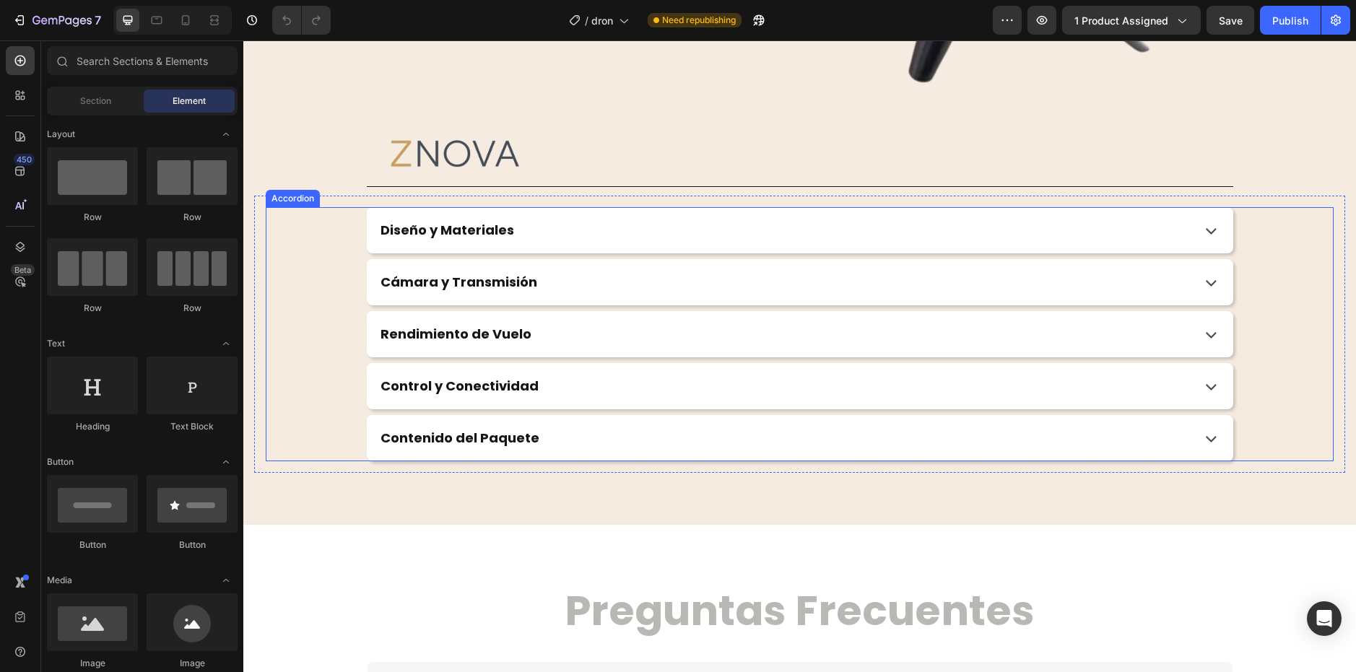
click at [1179, 220] on div "Diseño y Materiales" at bounding box center [783, 230] width 810 height 21
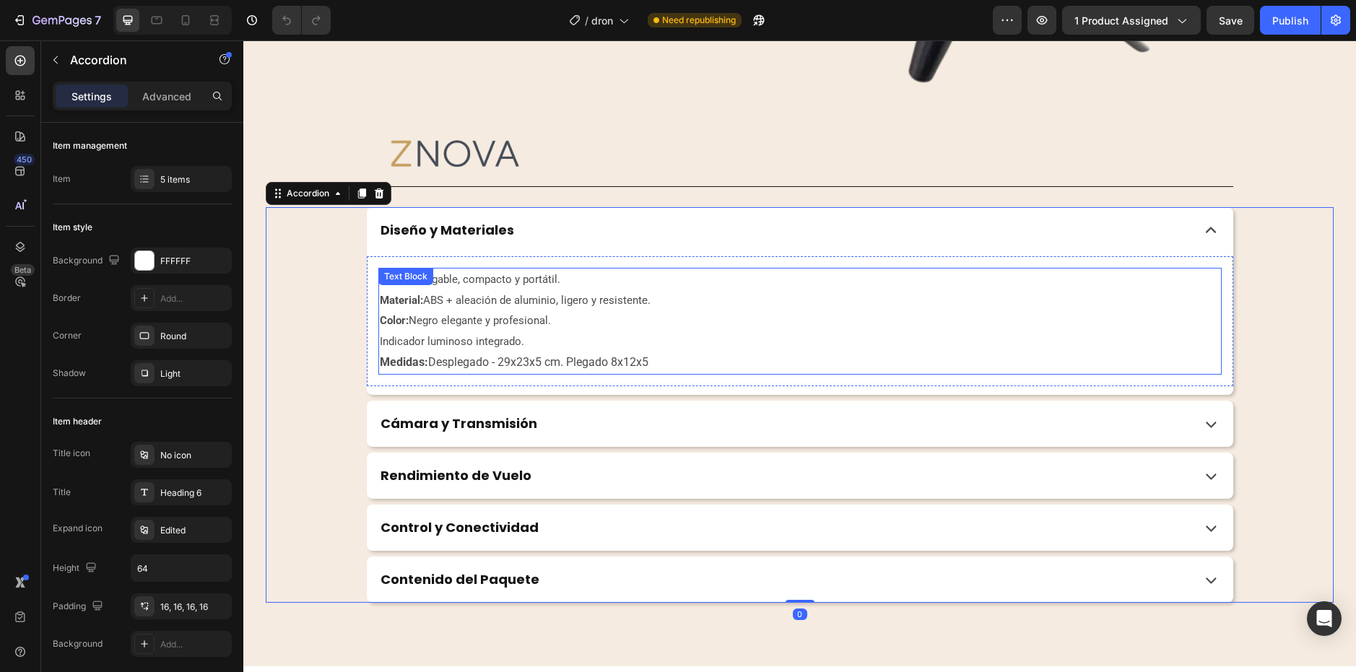
click at [528, 290] on p "Material: ABS + aleación de aluminio, ligero y resistente." at bounding box center [800, 300] width 841 height 21
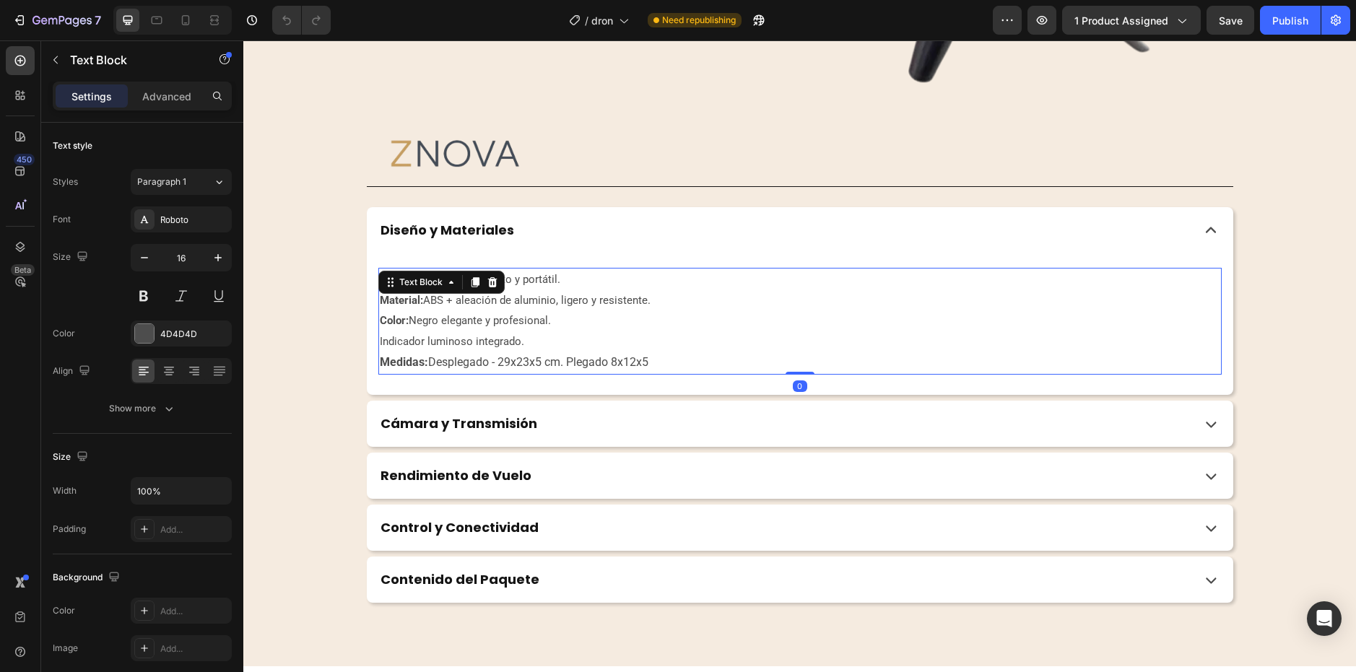
click at [560, 281] on p "Cuerpo plegable, compacto y portátil." at bounding box center [800, 279] width 841 height 21
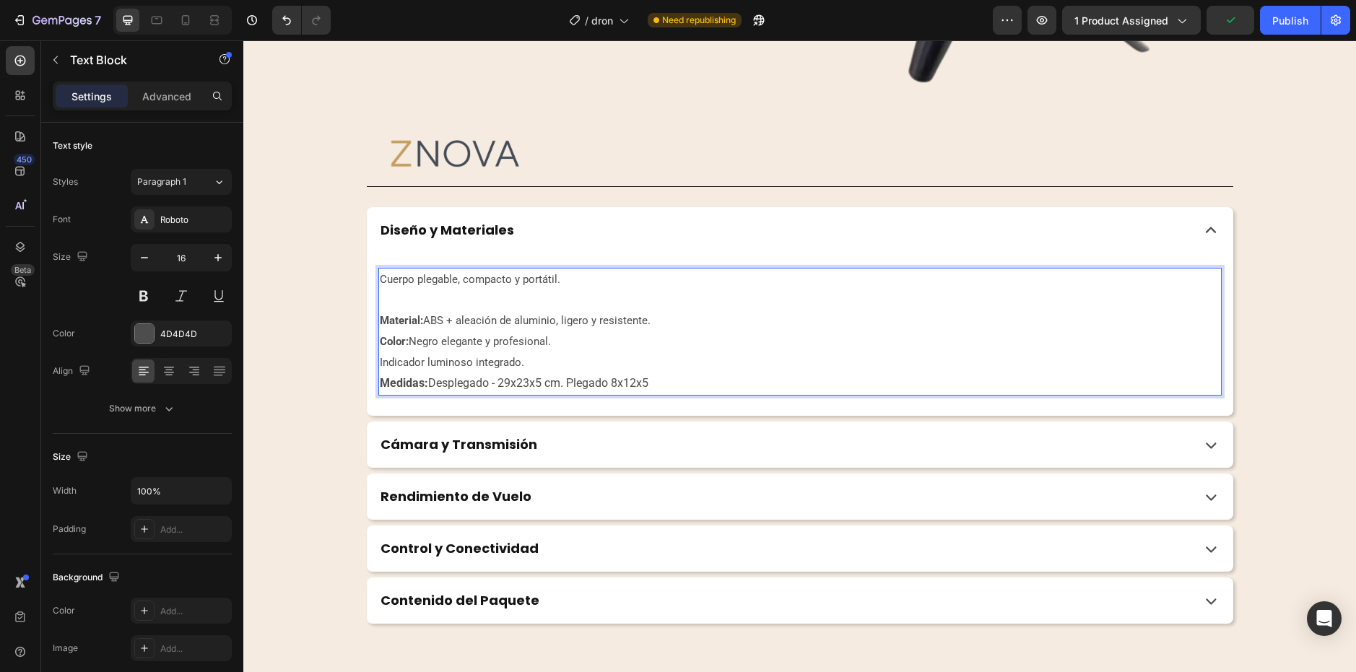
click at [397, 299] on p "Rich Text Editor. Editing area: main" at bounding box center [800, 300] width 841 height 21
drag, startPoint x: 500, startPoint y: 300, endPoint x: 374, endPoint y: 310, distance: 126.7
click at [380, 310] on p "Modelo: ⁠⁠⁠⁠⁠⁠⁠ 998 PRO MAX" at bounding box center [800, 300] width 841 height 21
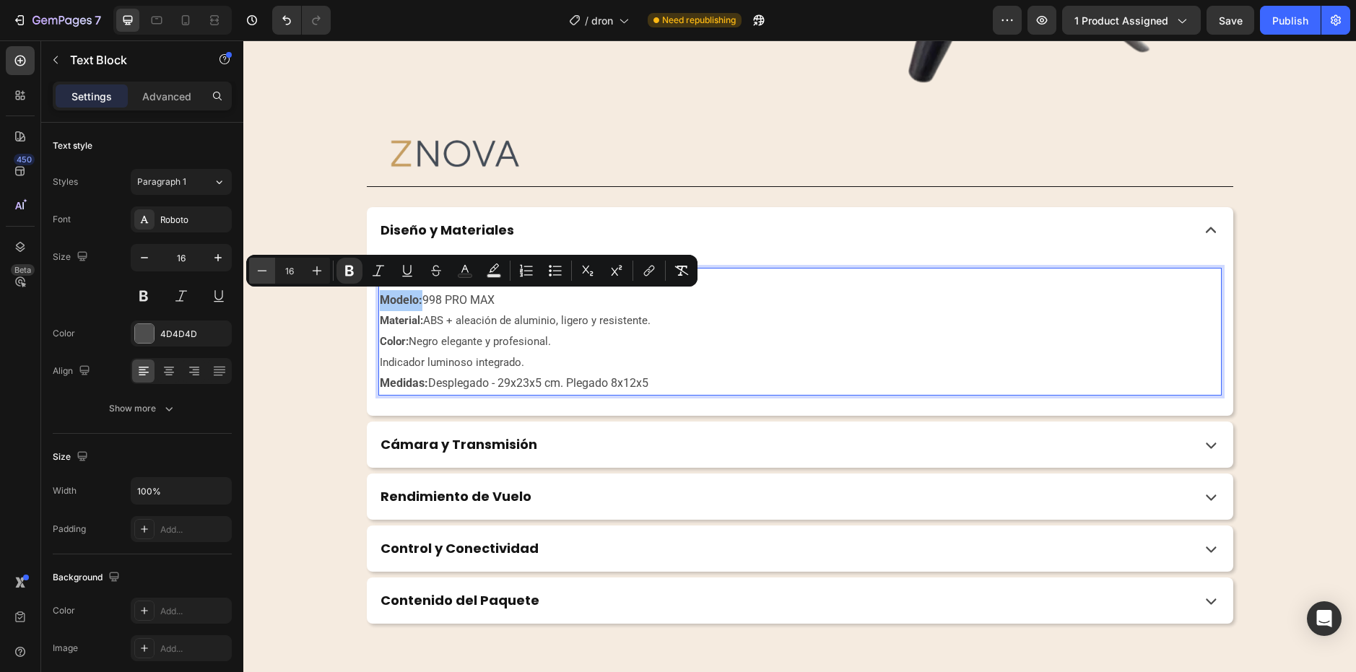
click at [264, 270] on icon "Editor contextual toolbar" at bounding box center [262, 271] width 14 height 14
type input "15"
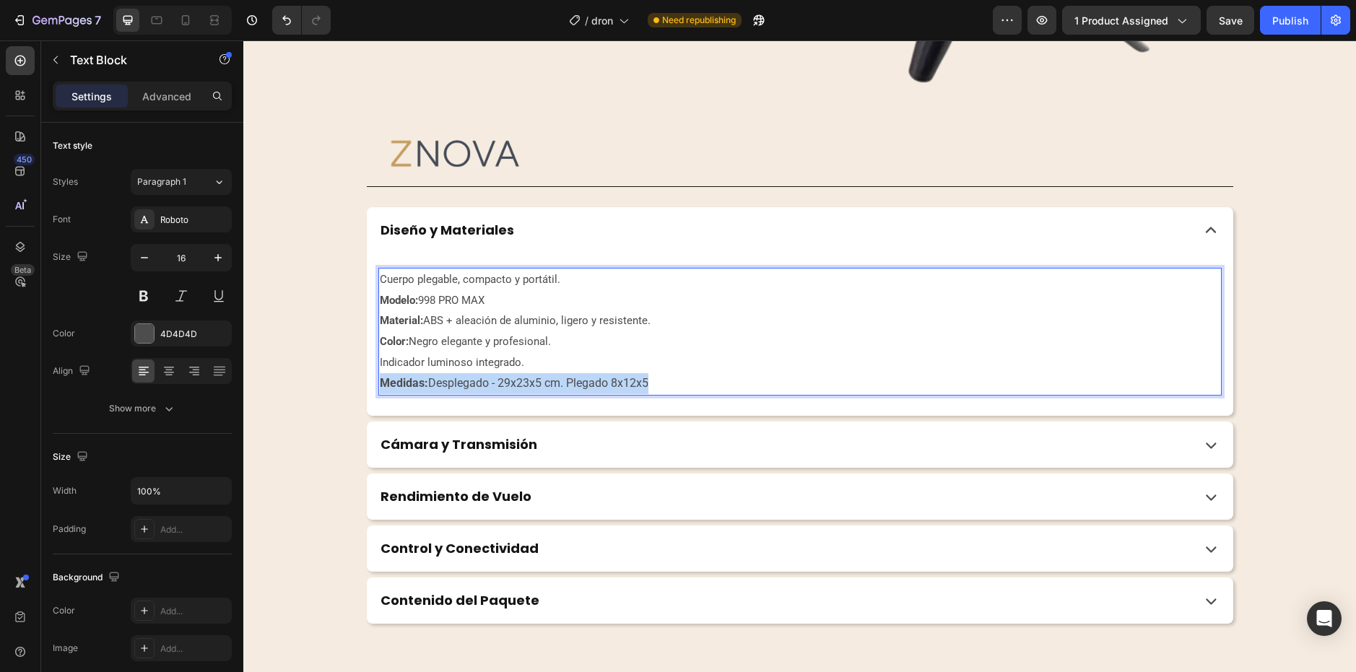
drag, startPoint x: 665, startPoint y: 381, endPoint x: 373, endPoint y: 370, distance: 292.0
click at [378, 383] on div "Cuerpo plegable, compacto y portátil. Modelo: 998 PRO MAX Material: ABS + aleac…" at bounding box center [800, 332] width 844 height 128
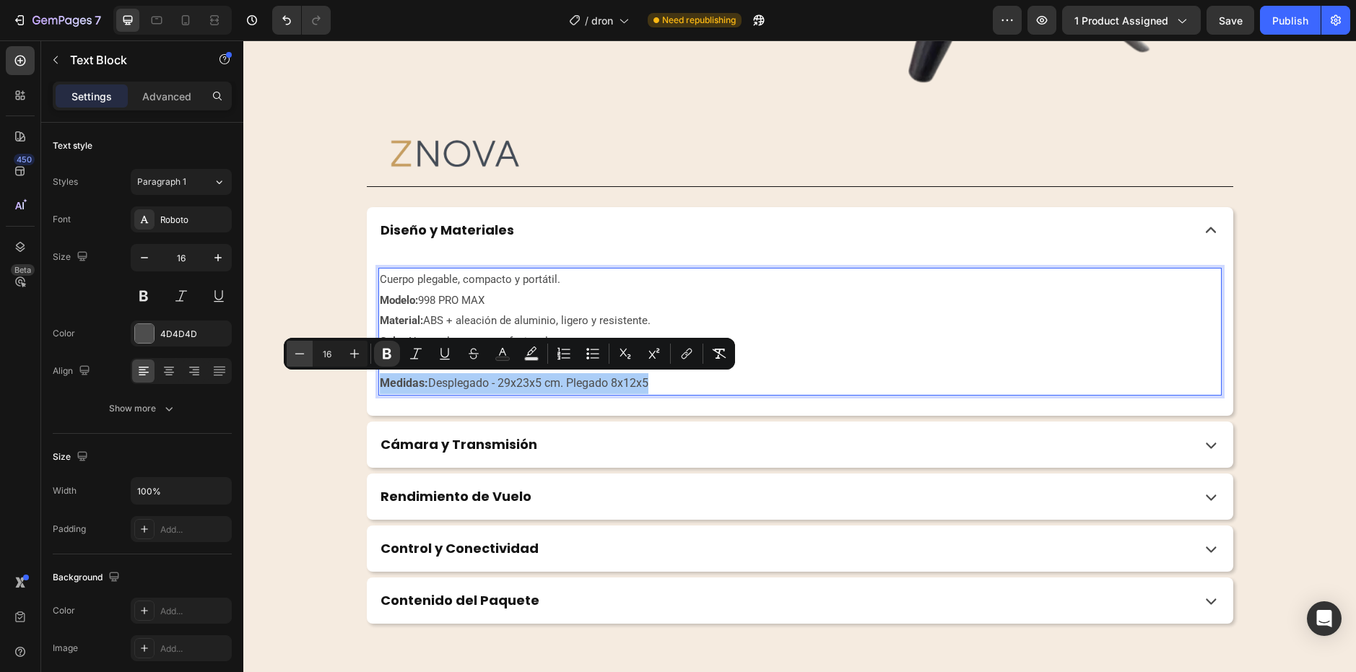
click at [299, 355] on icon "Editor contextual toolbar" at bounding box center [299, 354] width 14 height 14
type input "15"
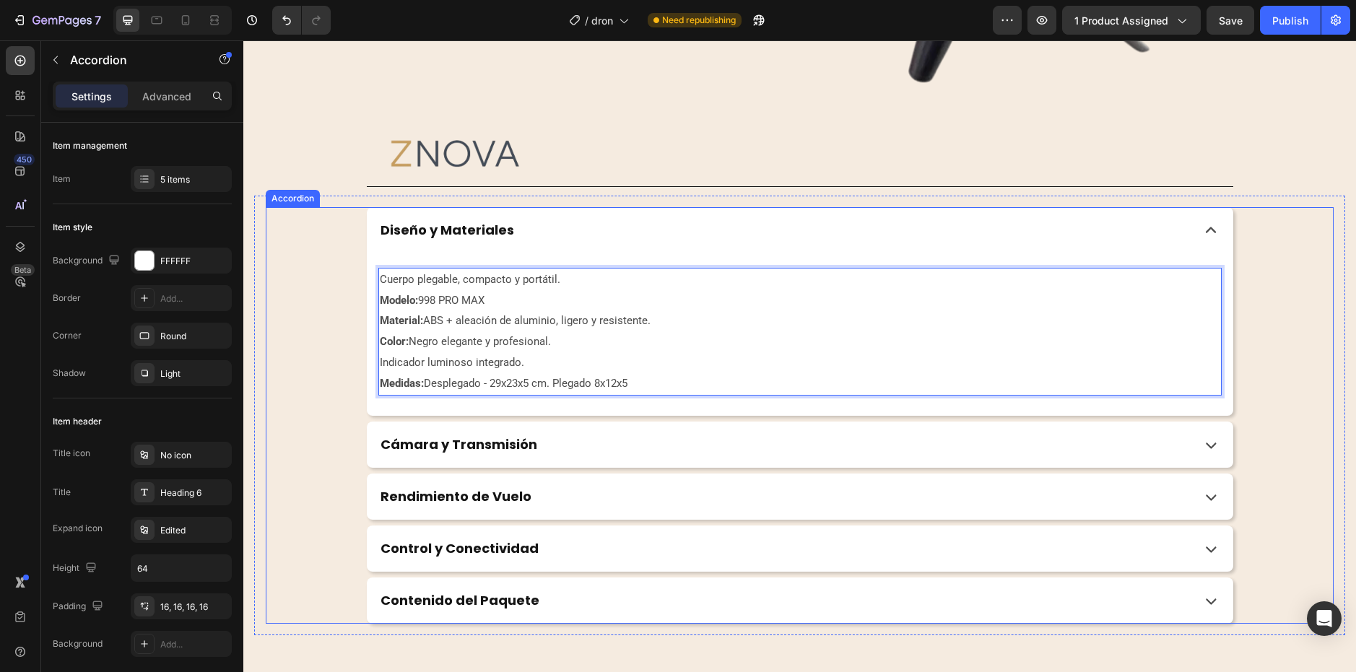
click at [717, 447] on div "Cámara y Transmisión" at bounding box center [783, 444] width 810 height 21
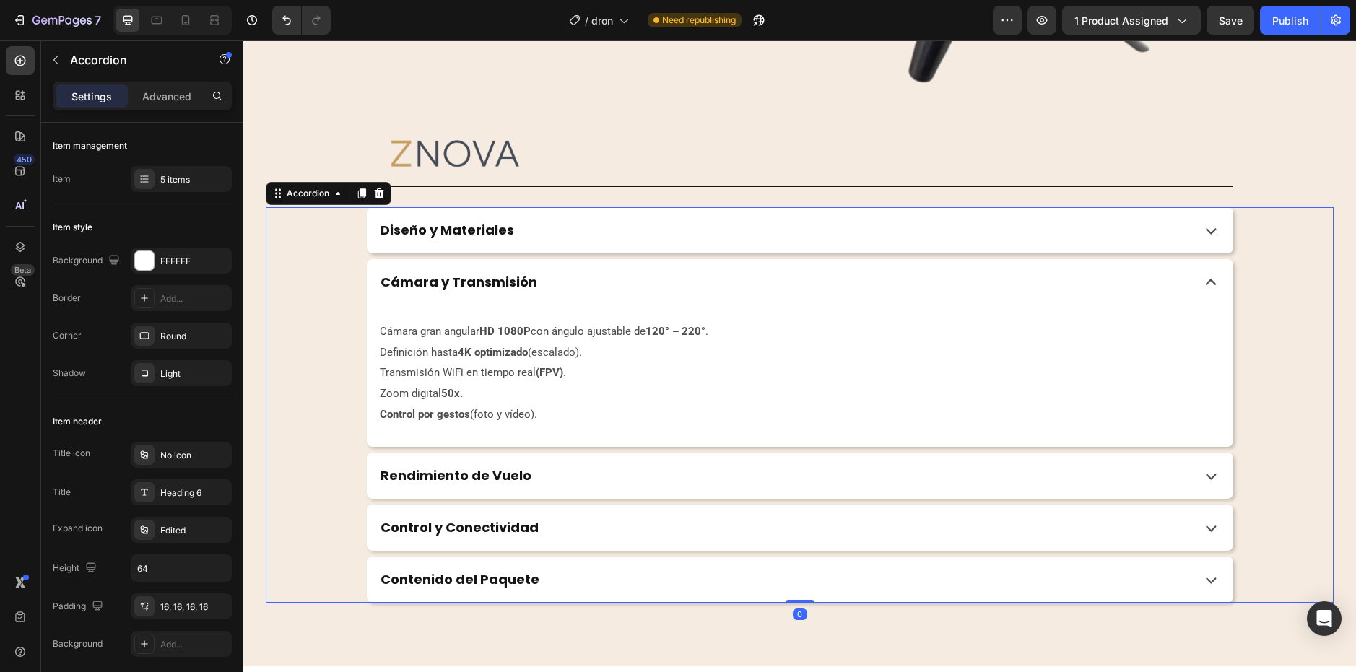
click at [722, 463] on div "Rendimiento de Vuelo" at bounding box center [800, 476] width 867 height 46
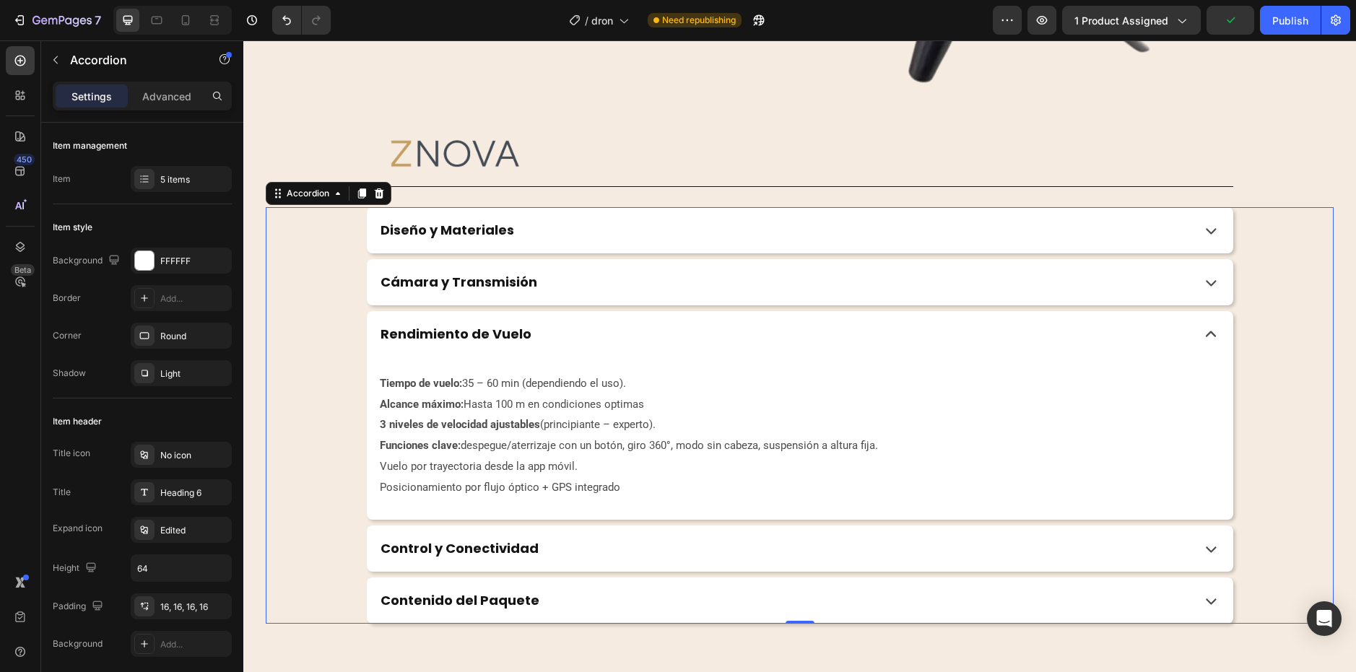
click at [720, 524] on div "Diseño y Materiales Cámara y Transmisión Rendimiento de Vuelo Tiempo de vuelo: …" at bounding box center [800, 415] width 1068 height 417
click at [717, 538] on div "Control y Conectividad" at bounding box center [783, 548] width 810 height 21
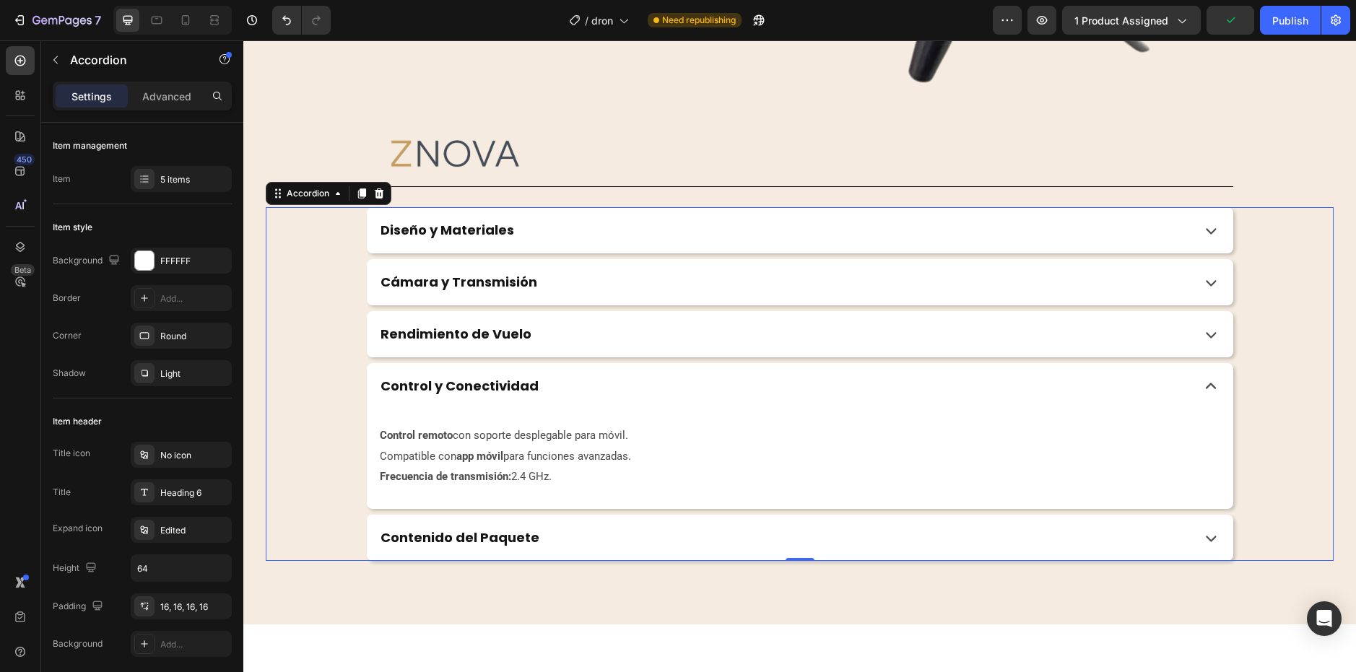
click at [723, 534] on div "Contenido del Paquete" at bounding box center [783, 537] width 810 height 21
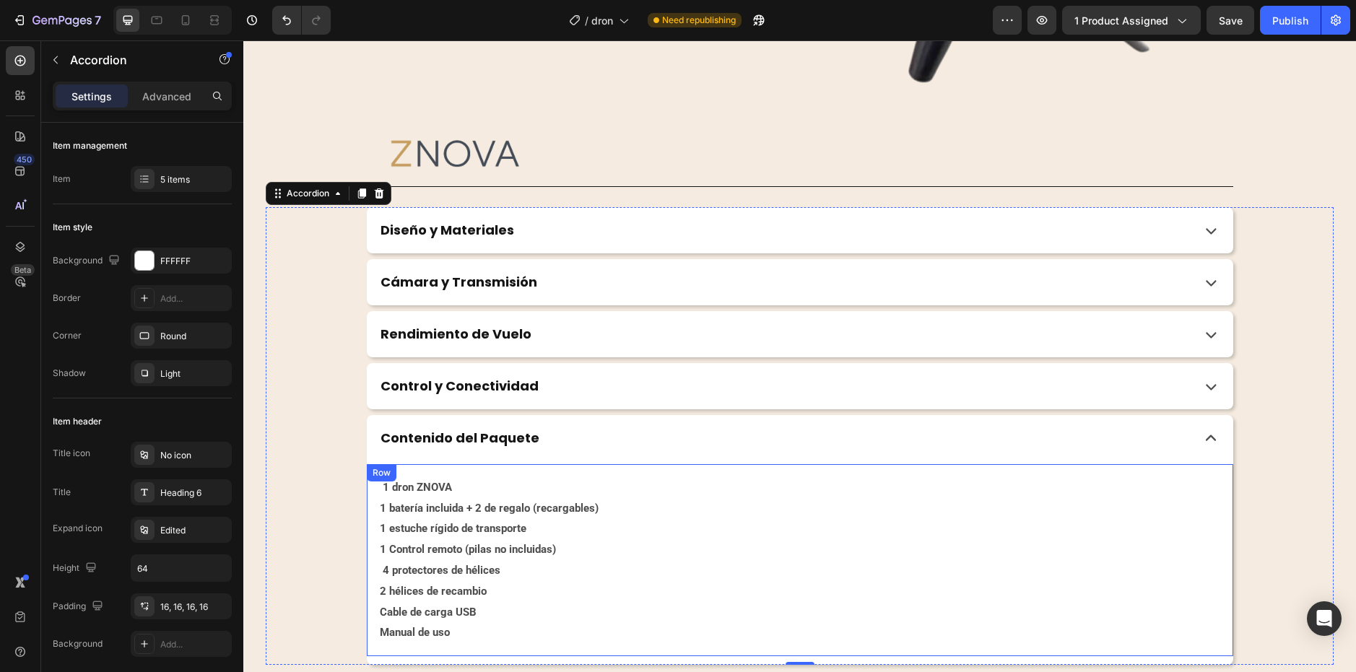
click at [695, 464] on div "1 dron ZNOVA 1 batería incluida + 2 de regalo (recargables) 1 estuche rígido de…" at bounding box center [800, 560] width 867 height 192
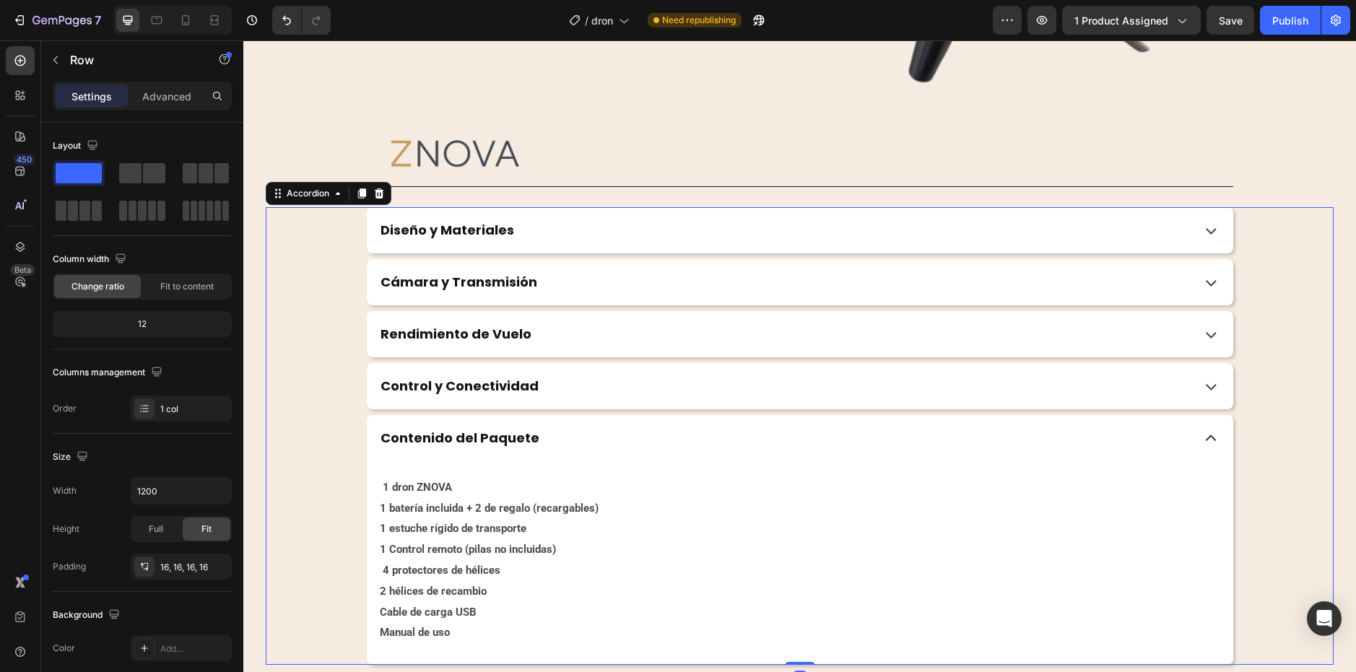
click at [702, 444] on div "Contenido del Paquete" at bounding box center [783, 438] width 810 height 21
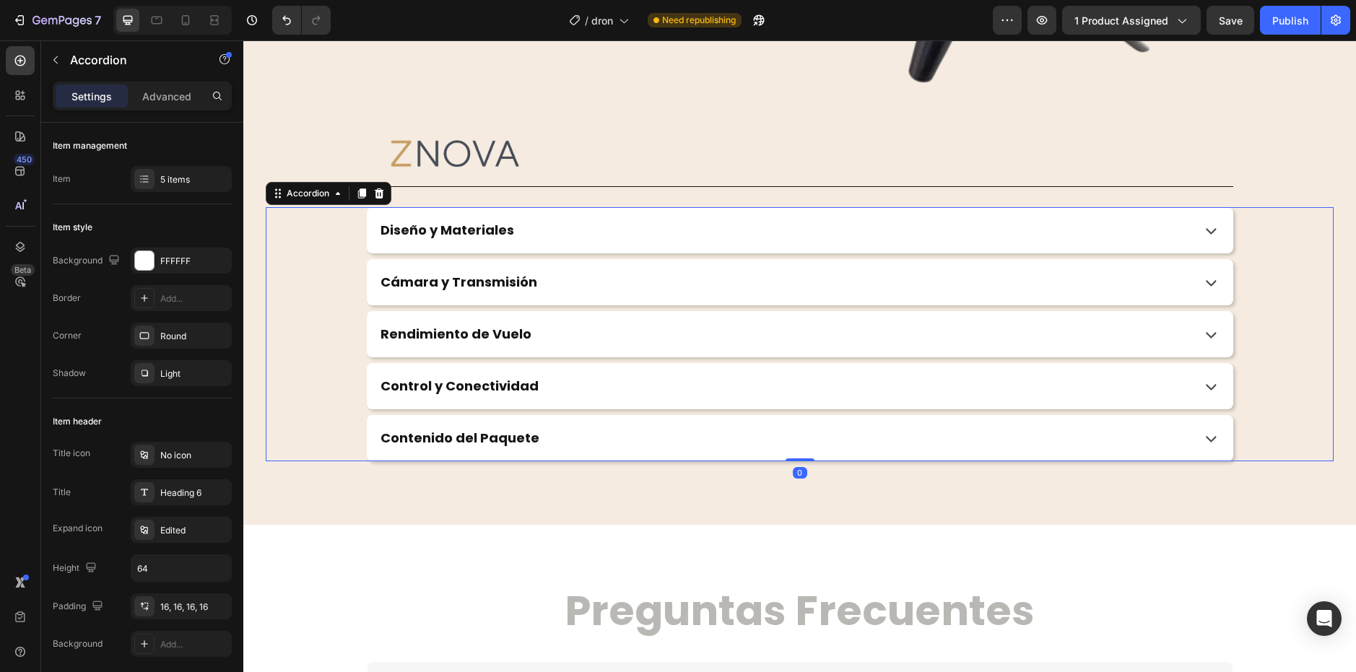
click at [667, 224] on div "Diseño y Materiales" at bounding box center [783, 230] width 810 height 21
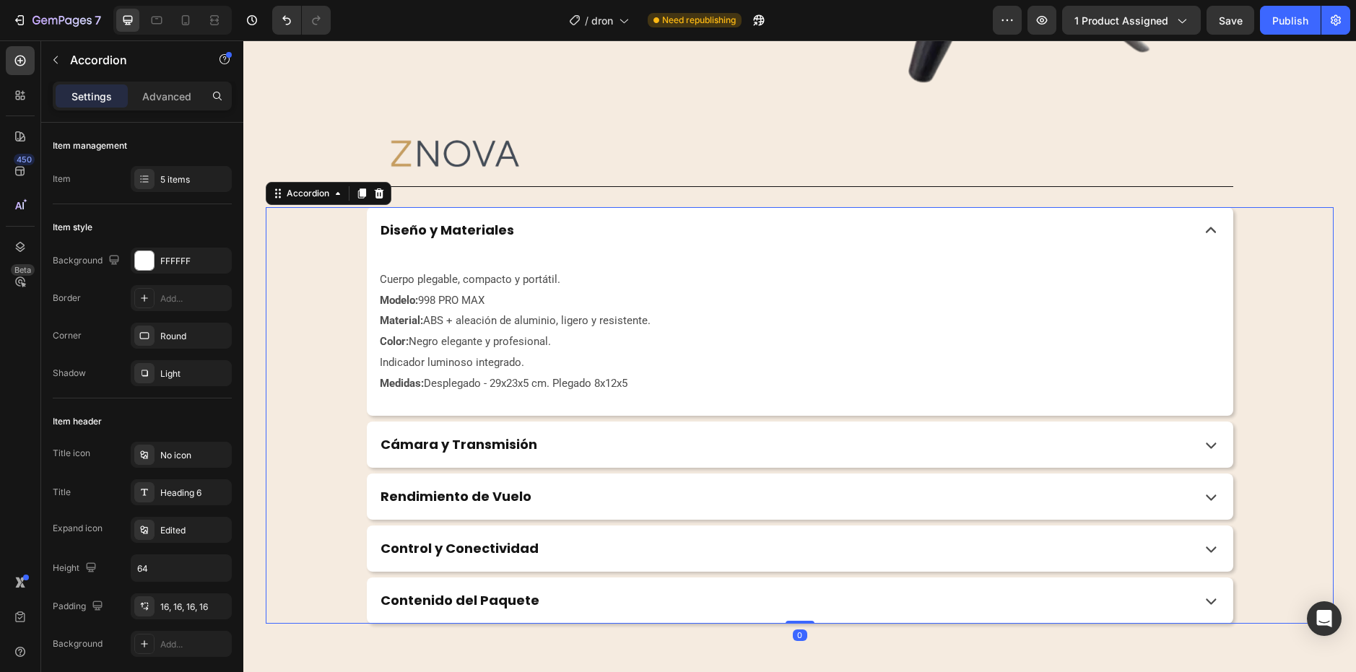
click at [669, 224] on div "Diseño y Materiales" at bounding box center [783, 230] width 810 height 21
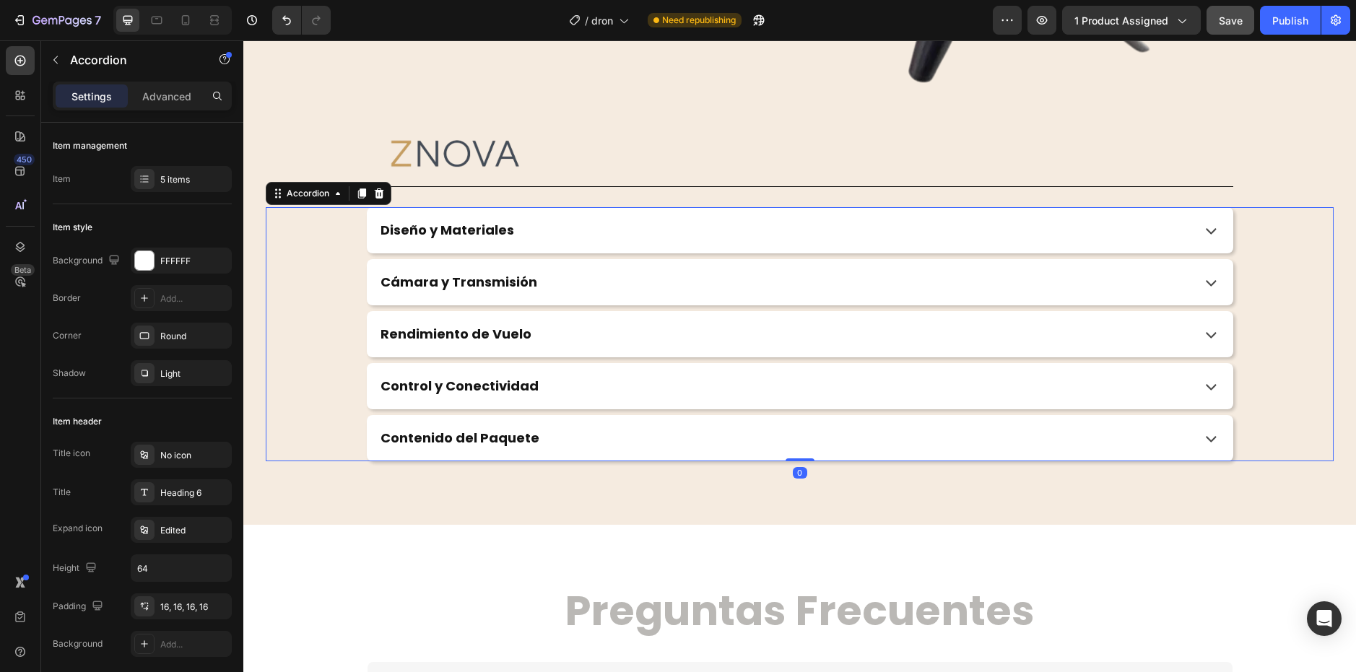
click at [1226, 22] on span "Save" at bounding box center [1231, 20] width 24 height 12
click at [1289, 10] on button "Publish" at bounding box center [1290, 20] width 61 height 29
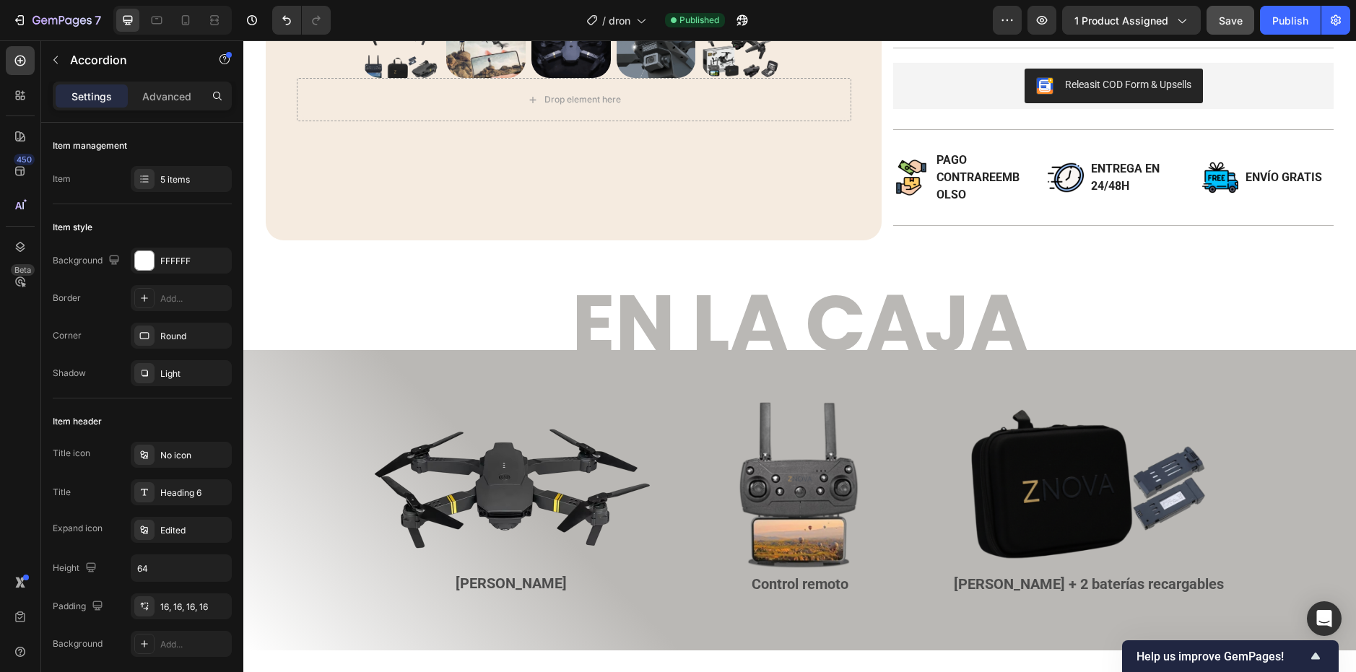
scroll to position [72, 0]
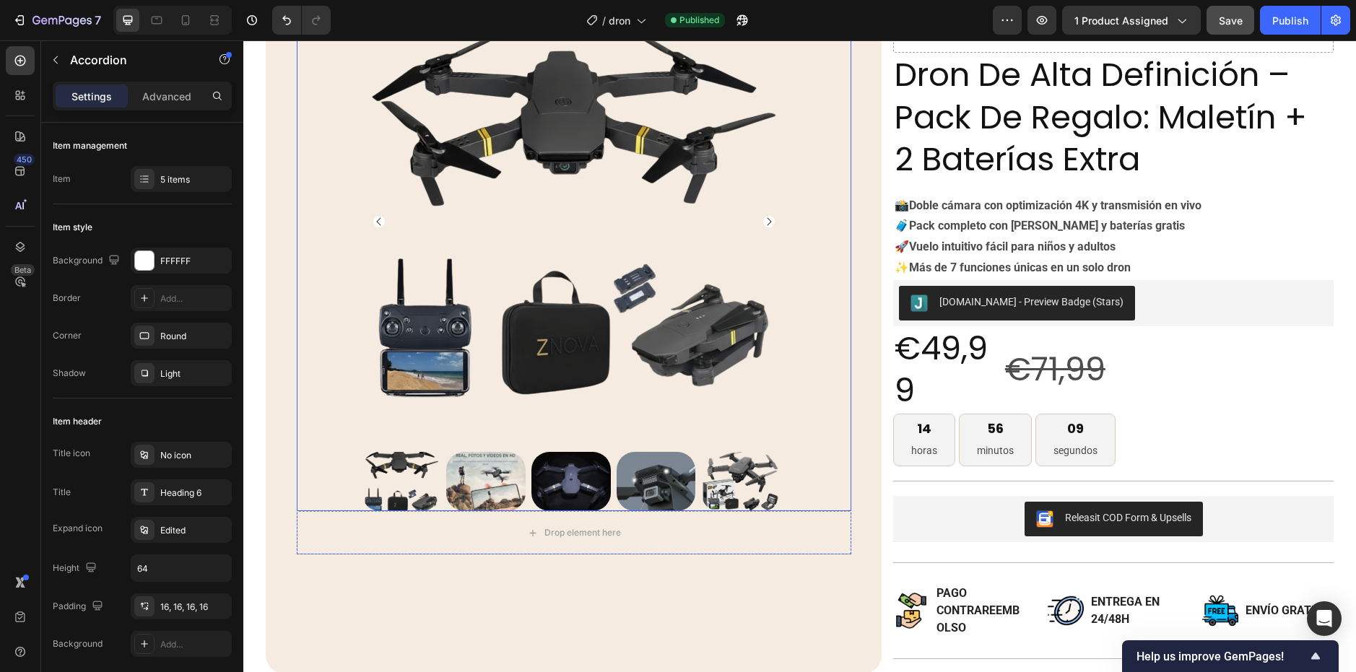
click at [765, 216] on icon "Carousel Next Arrow" at bounding box center [769, 222] width 12 height 12
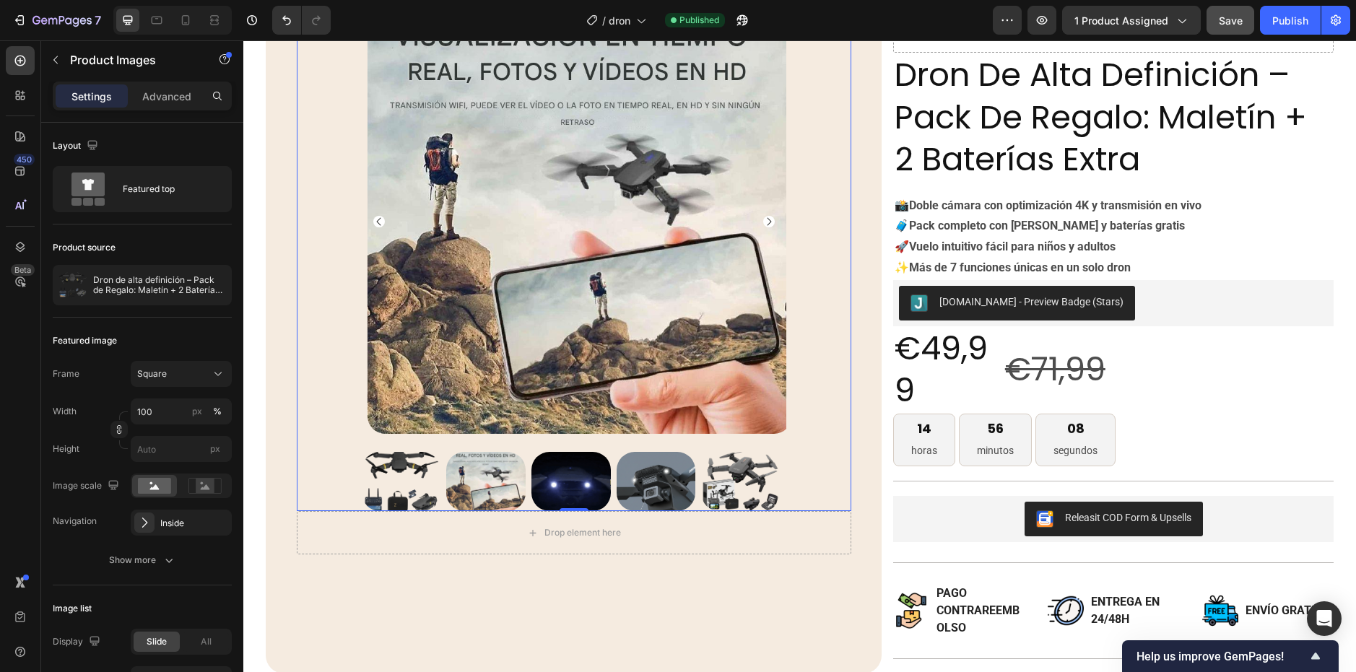
click at [765, 216] on icon "Carousel Next Arrow" at bounding box center [769, 222] width 12 height 12
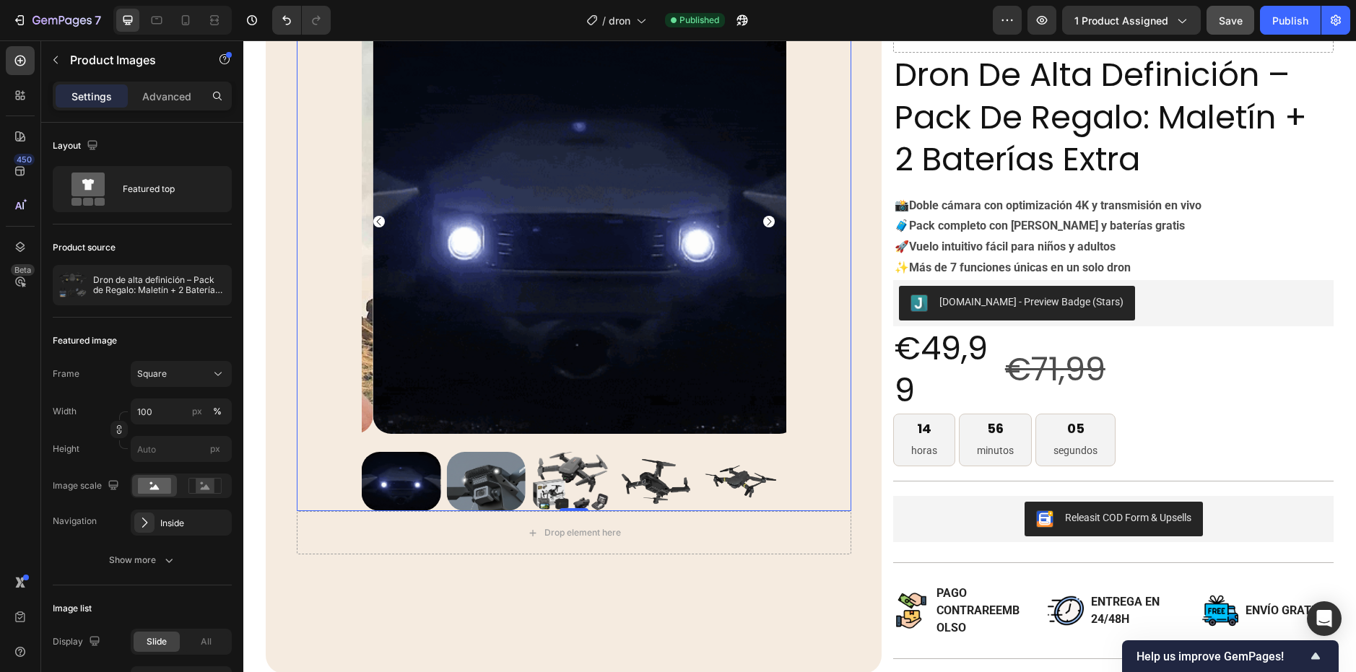
click at [765, 216] on icon "Carousel Next Arrow" at bounding box center [769, 222] width 12 height 12
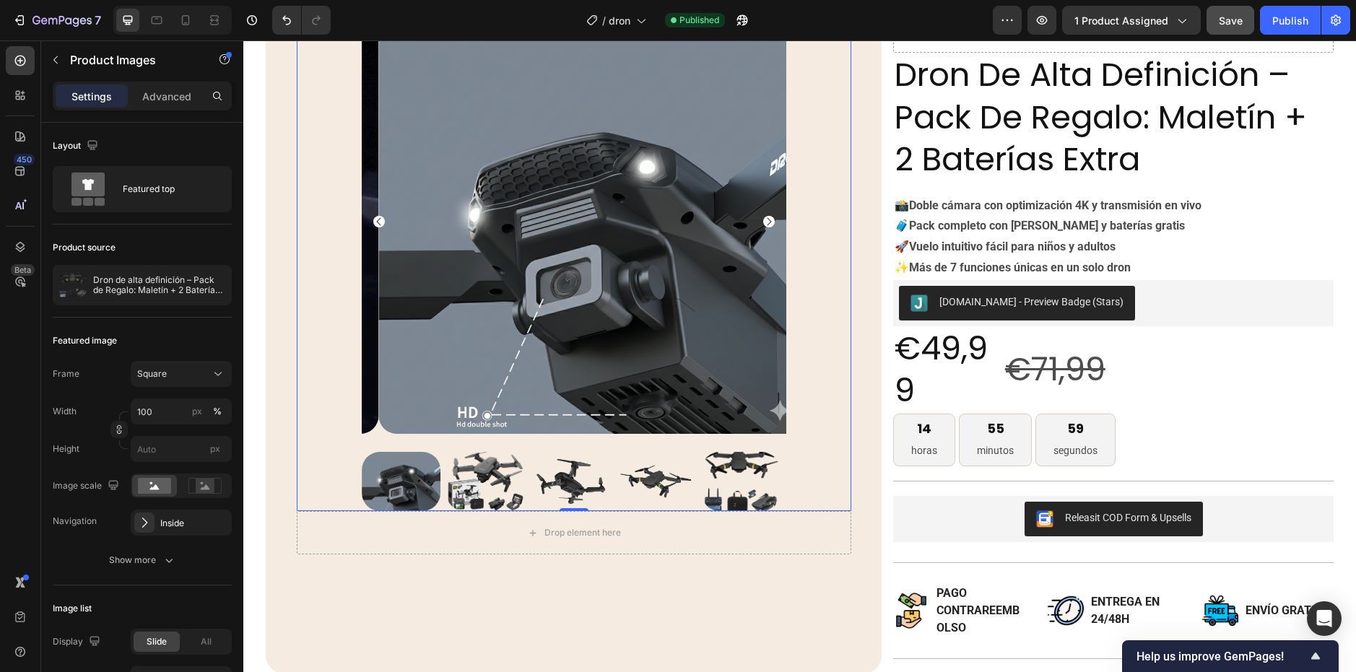
click at [765, 216] on icon "Carousel Next Arrow" at bounding box center [769, 222] width 12 height 12
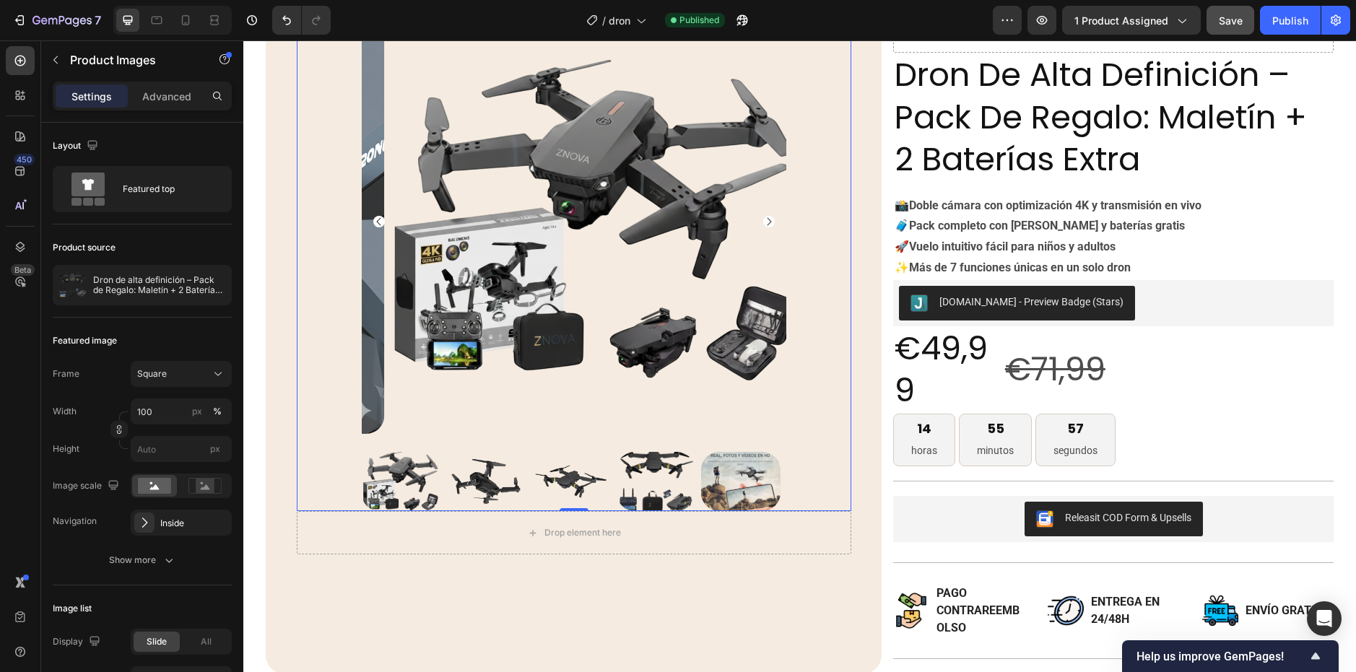
click at [765, 216] on icon "Carousel Next Arrow" at bounding box center [769, 222] width 12 height 12
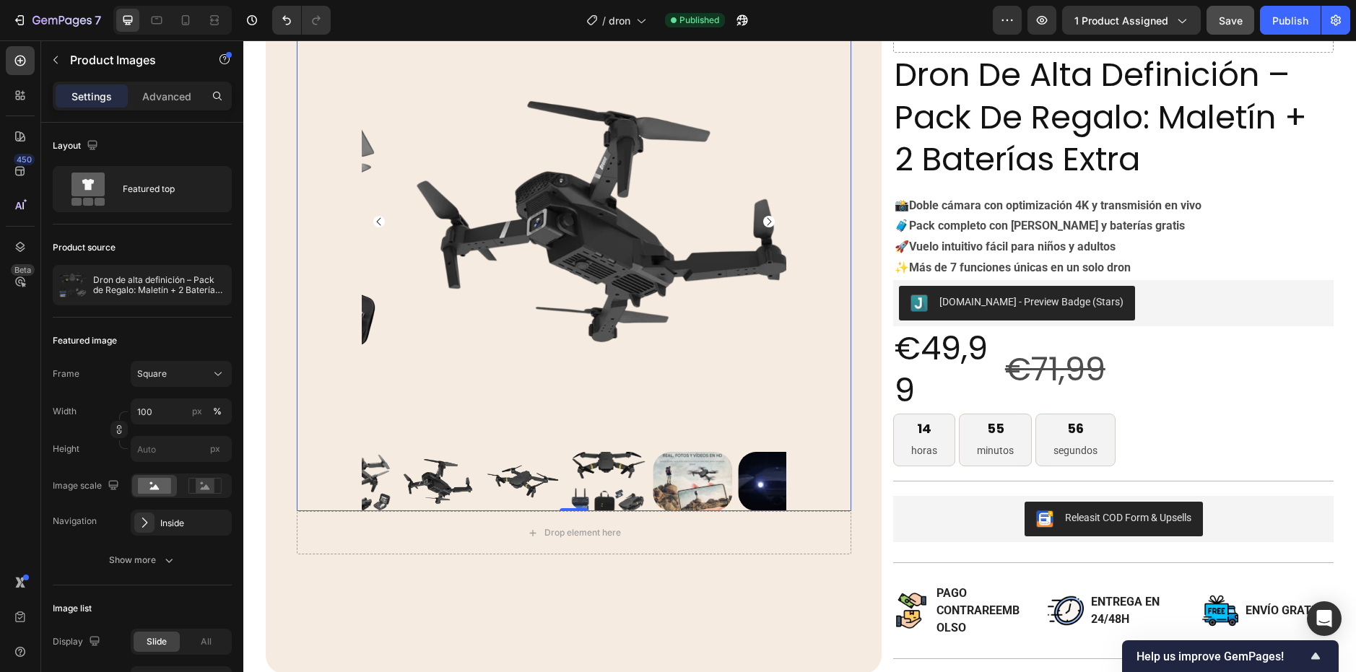
click at [765, 216] on icon "Carousel Next Arrow" at bounding box center [769, 222] width 12 height 12
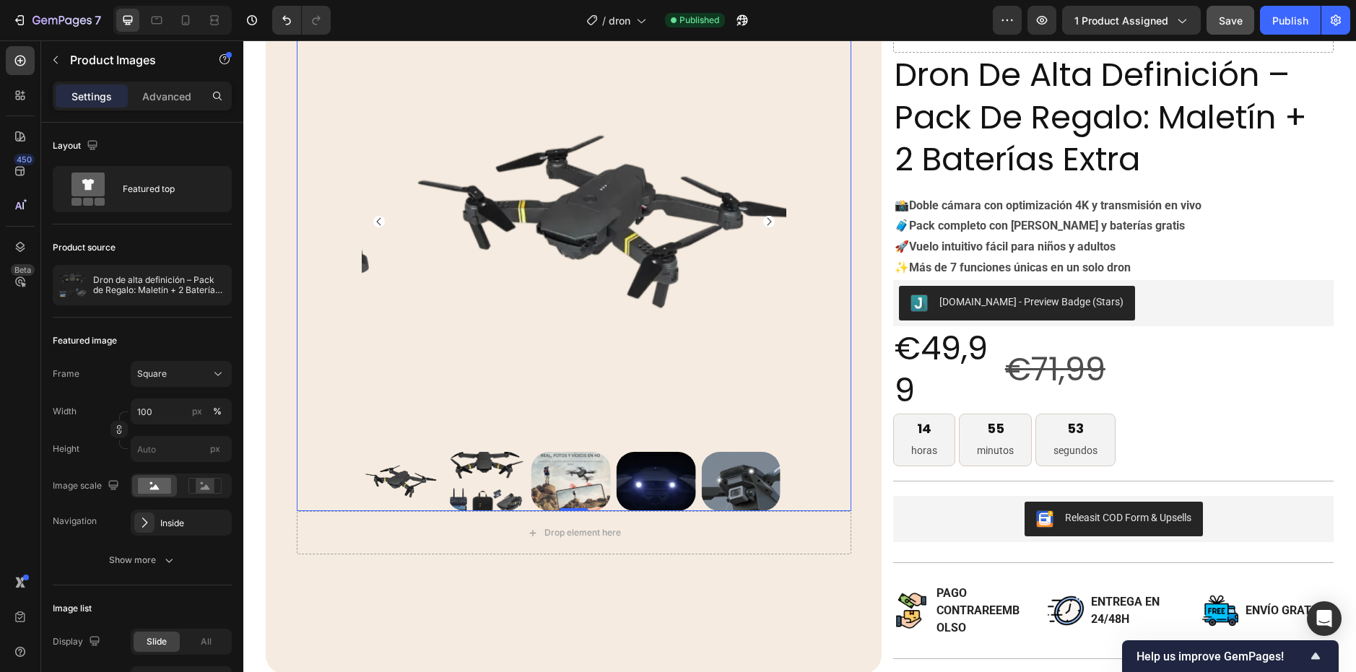
click at [764, 212] on img at bounding box center [608, 221] width 425 height 425
click at [768, 216] on icon "Carousel Next Arrow" at bounding box center [769, 222] width 12 height 12
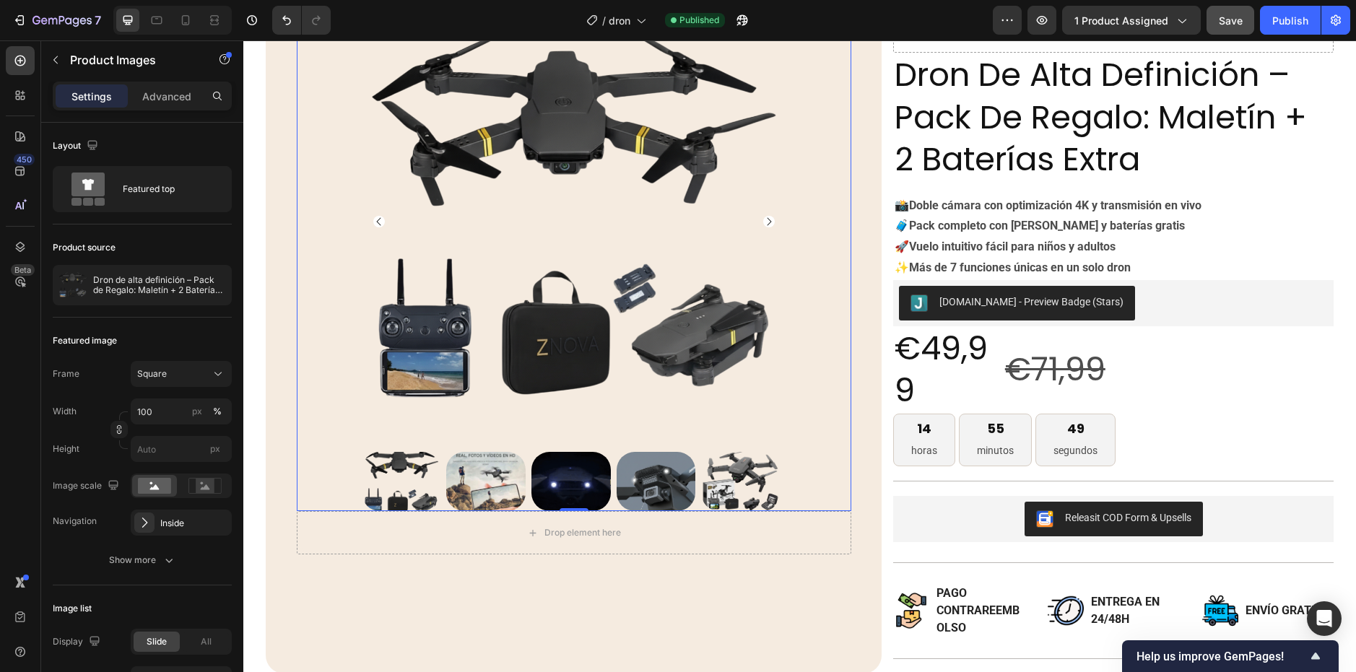
click at [768, 216] on icon "Carousel Next Arrow" at bounding box center [769, 222] width 12 height 12
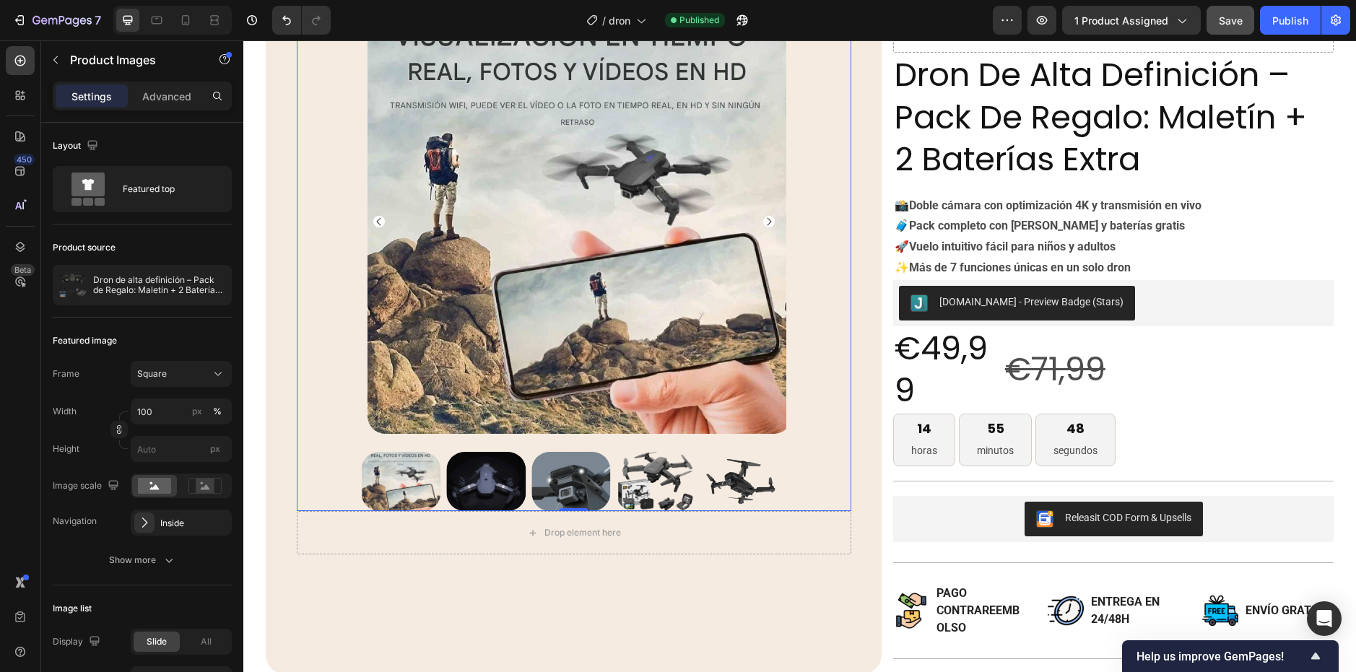
click at [768, 216] on icon "Carousel Next Arrow" at bounding box center [769, 222] width 12 height 12
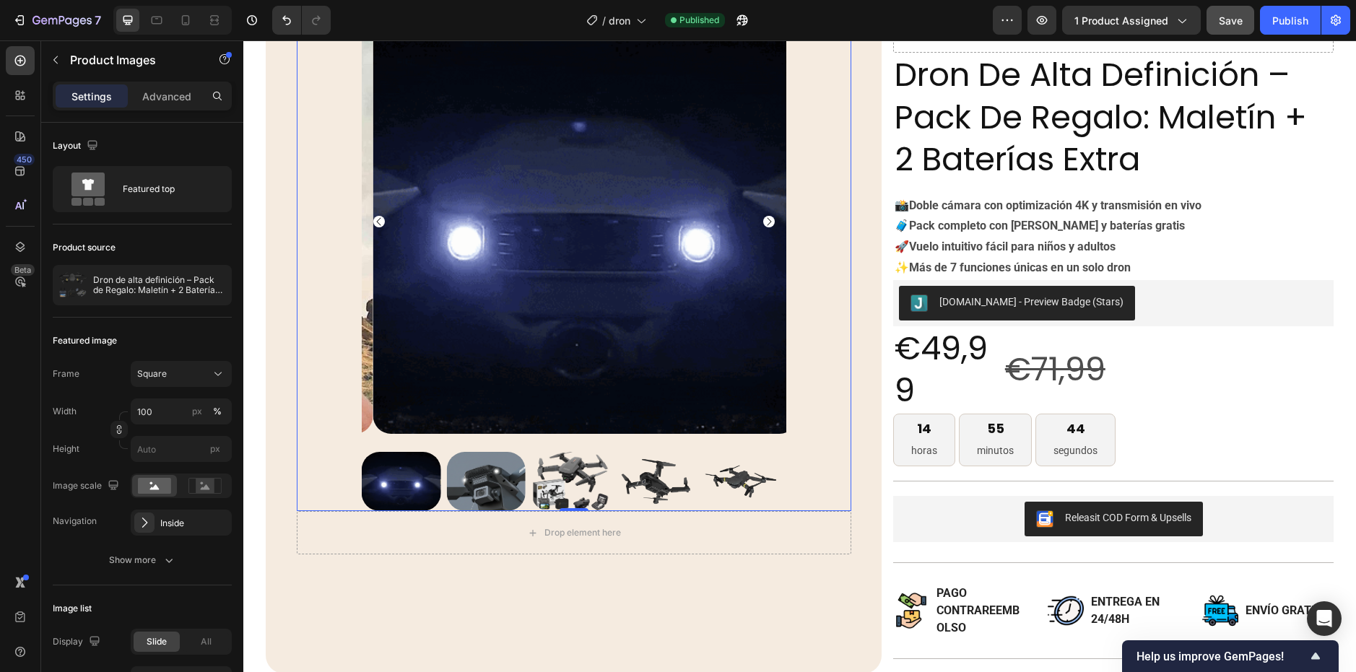
click at [768, 216] on icon "Carousel Next Arrow" at bounding box center [769, 222] width 12 height 12
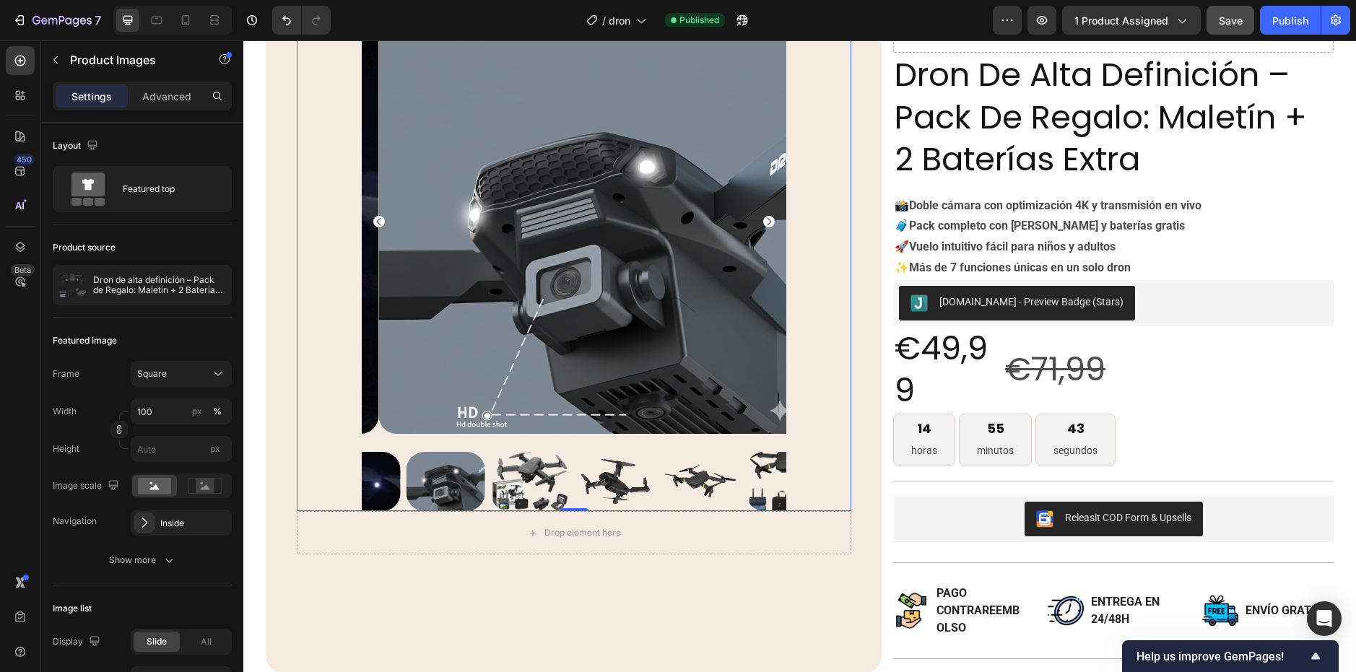
click at [768, 216] on icon "Carousel Next Arrow" at bounding box center [769, 222] width 12 height 12
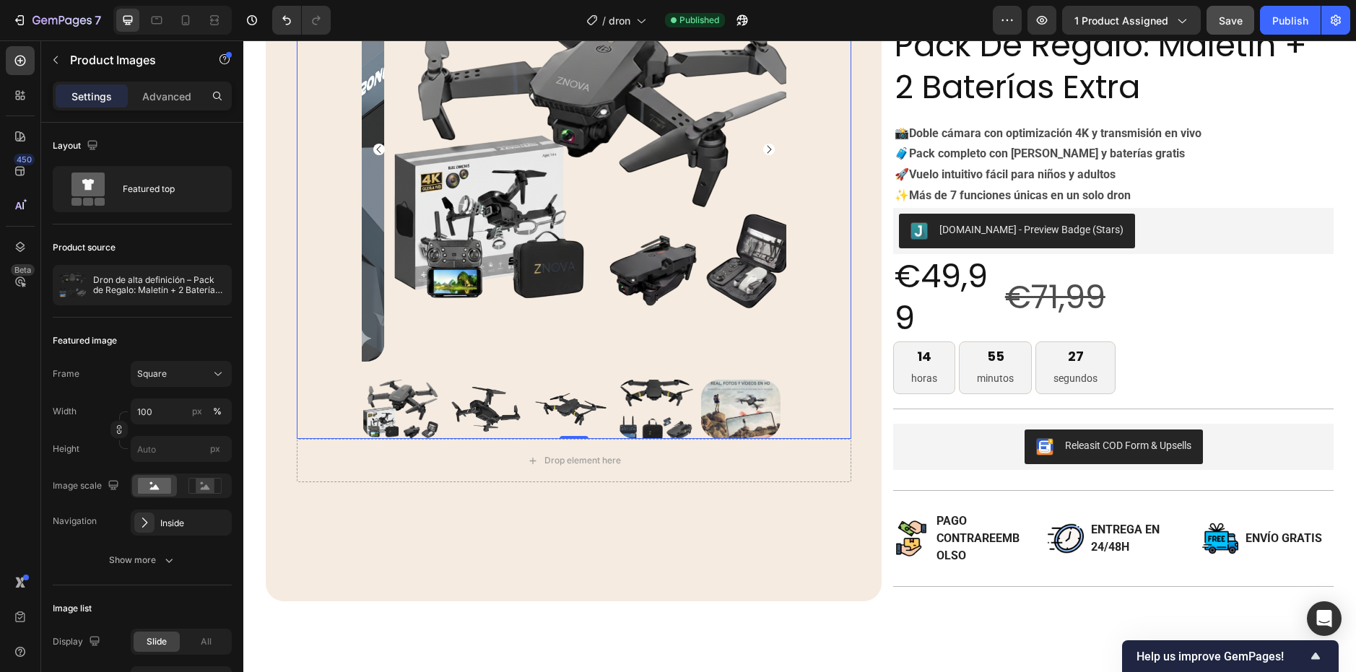
scroll to position [0, 0]
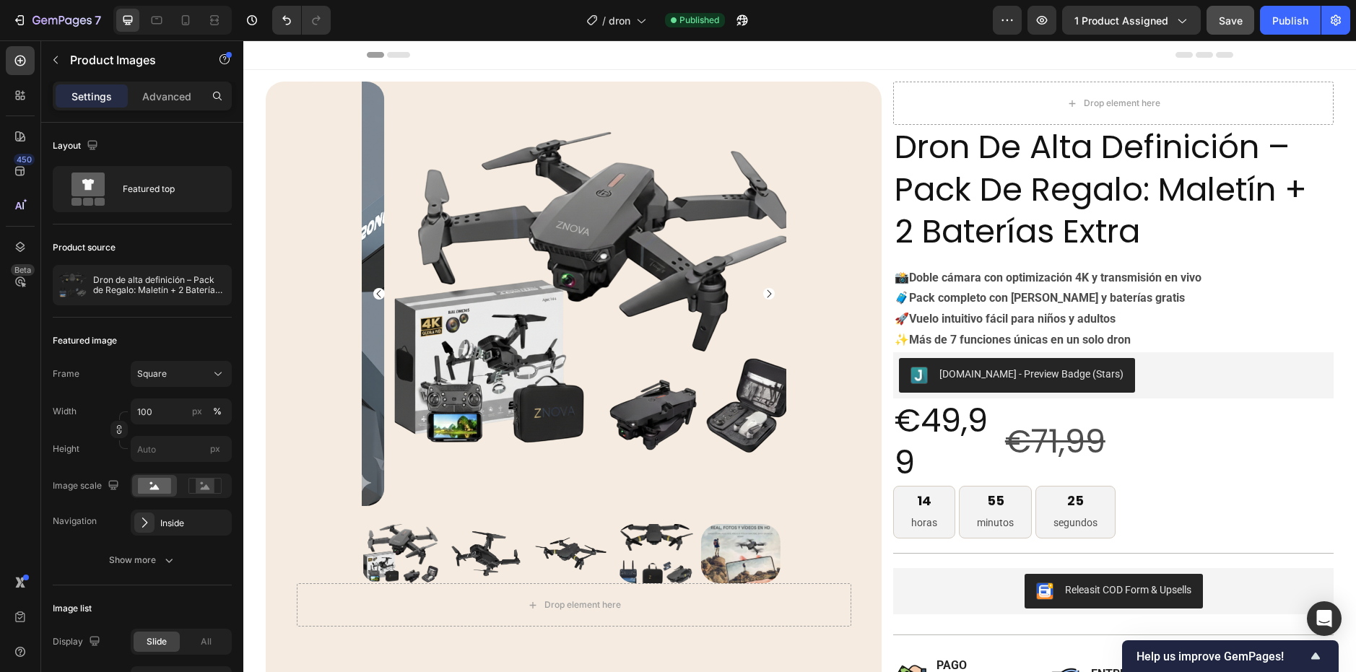
click at [880, 54] on div "Header" at bounding box center [800, 54] width 867 height 29
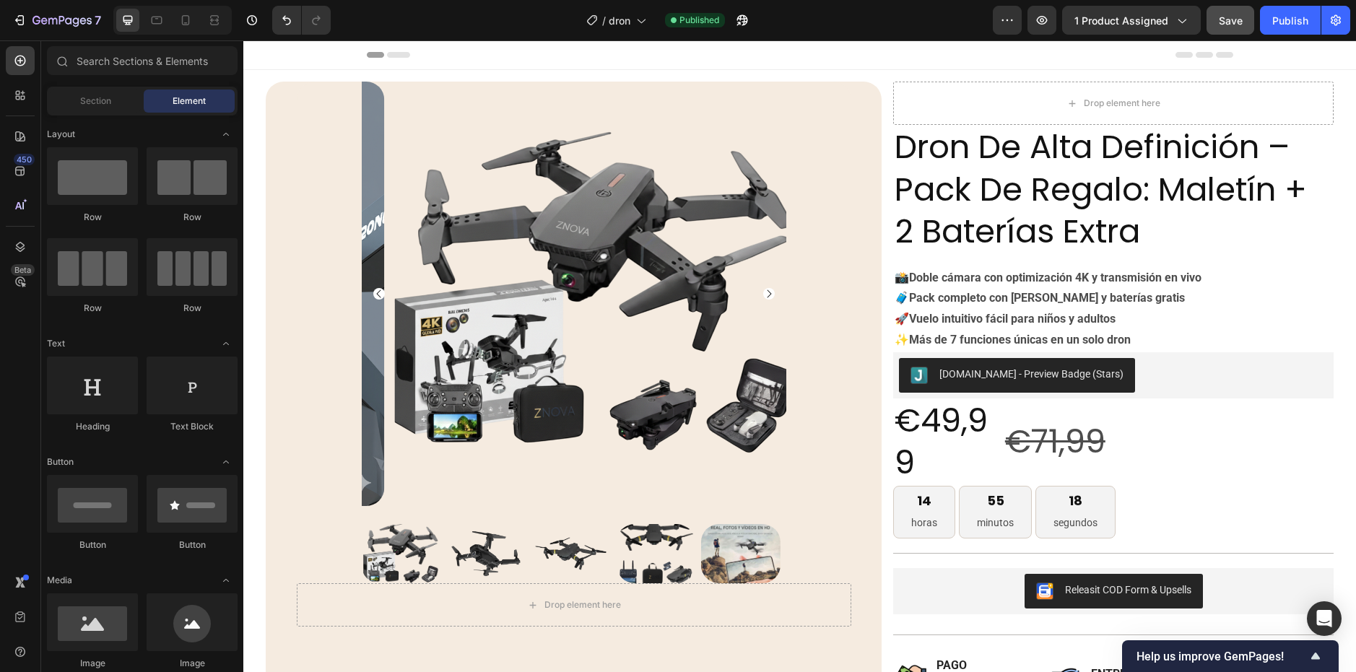
click at [198, 28] on div at bounding box center [172, 20] width 118 height 29
click at [197, 25] on div at bounding box center [185, 20] width 23 height 23
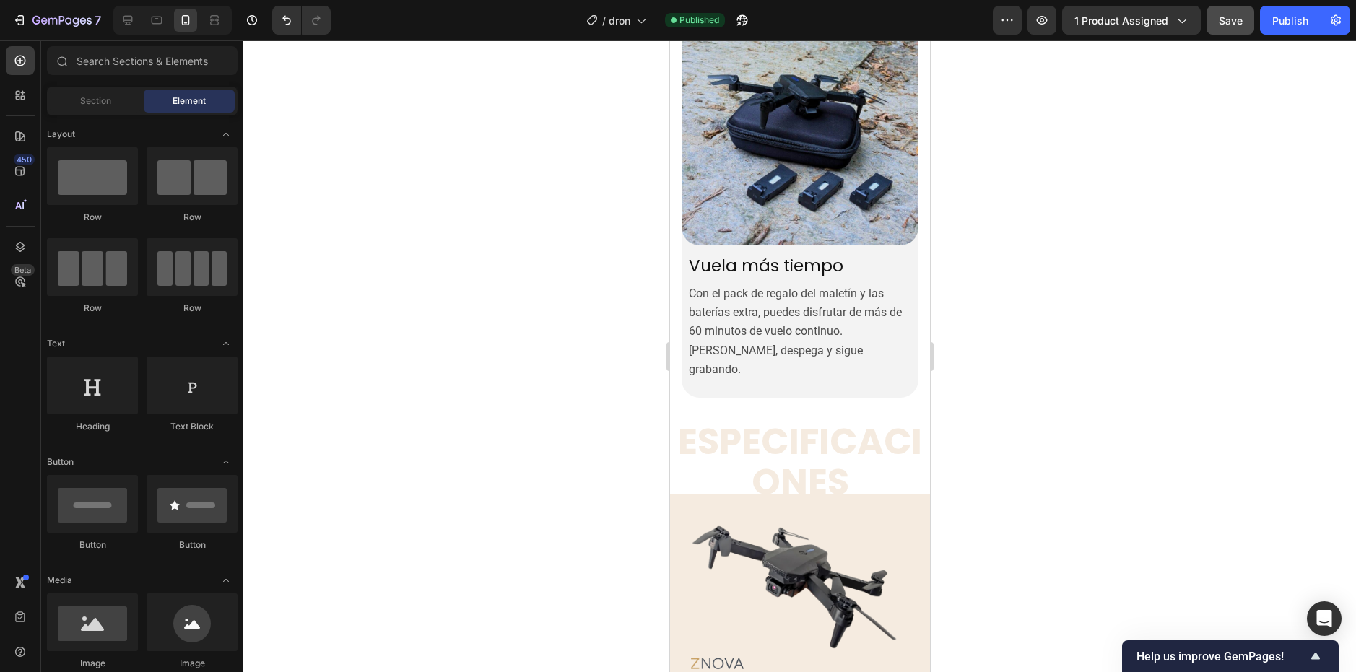
scroll to position [4189, 0]
